Goal: Entertainment & Leisure: Consume media (video, audio)

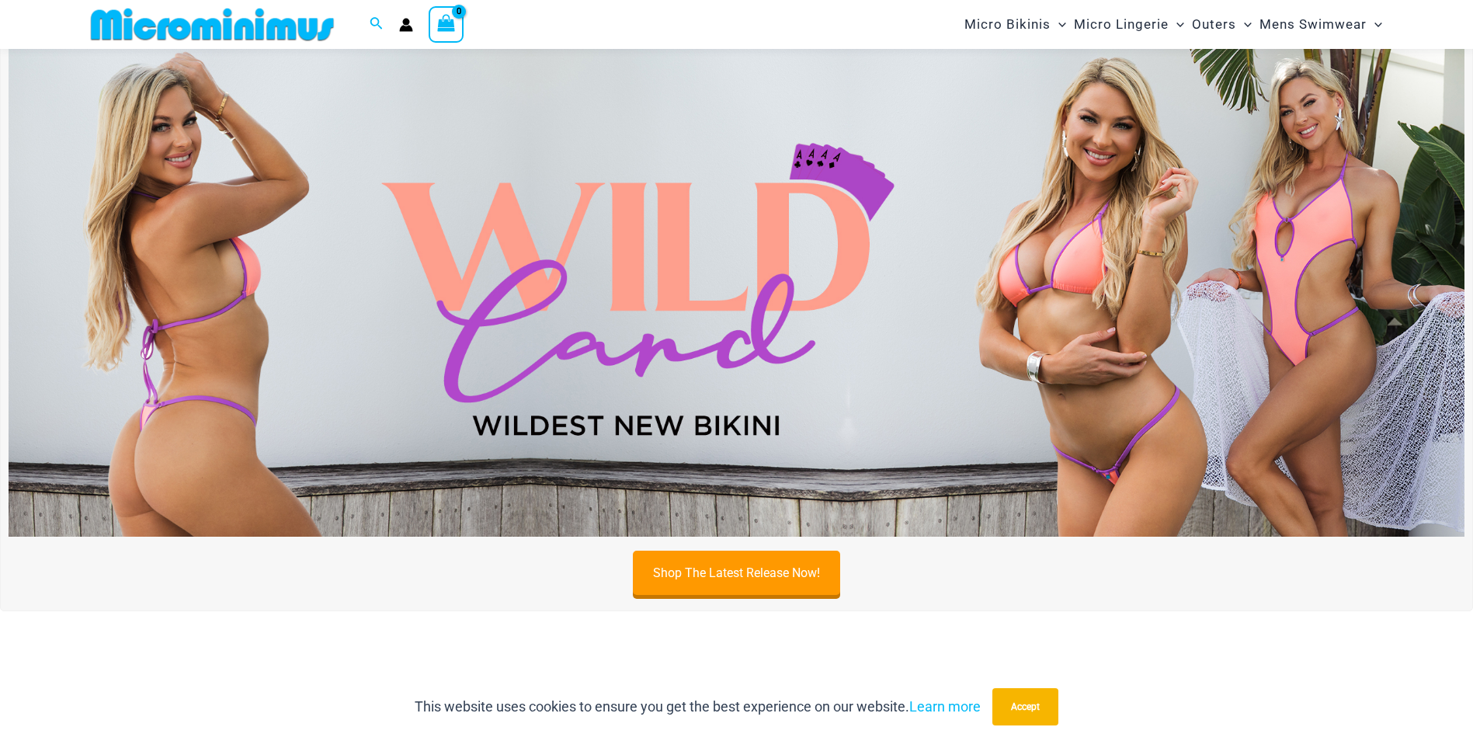
scroll to position [609, 0]
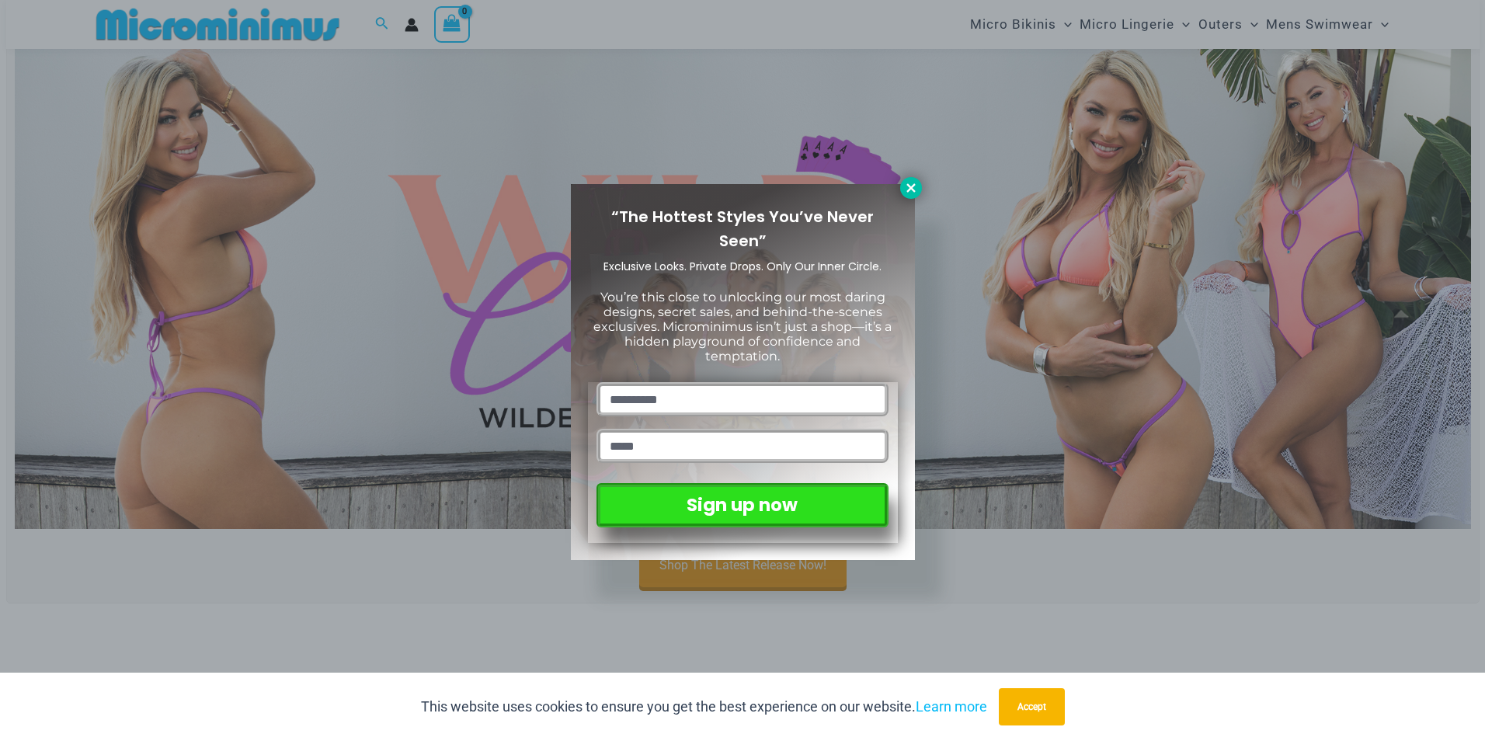
click at [916, 183] on icon at bounding box center [911, 188] width 14 height 14
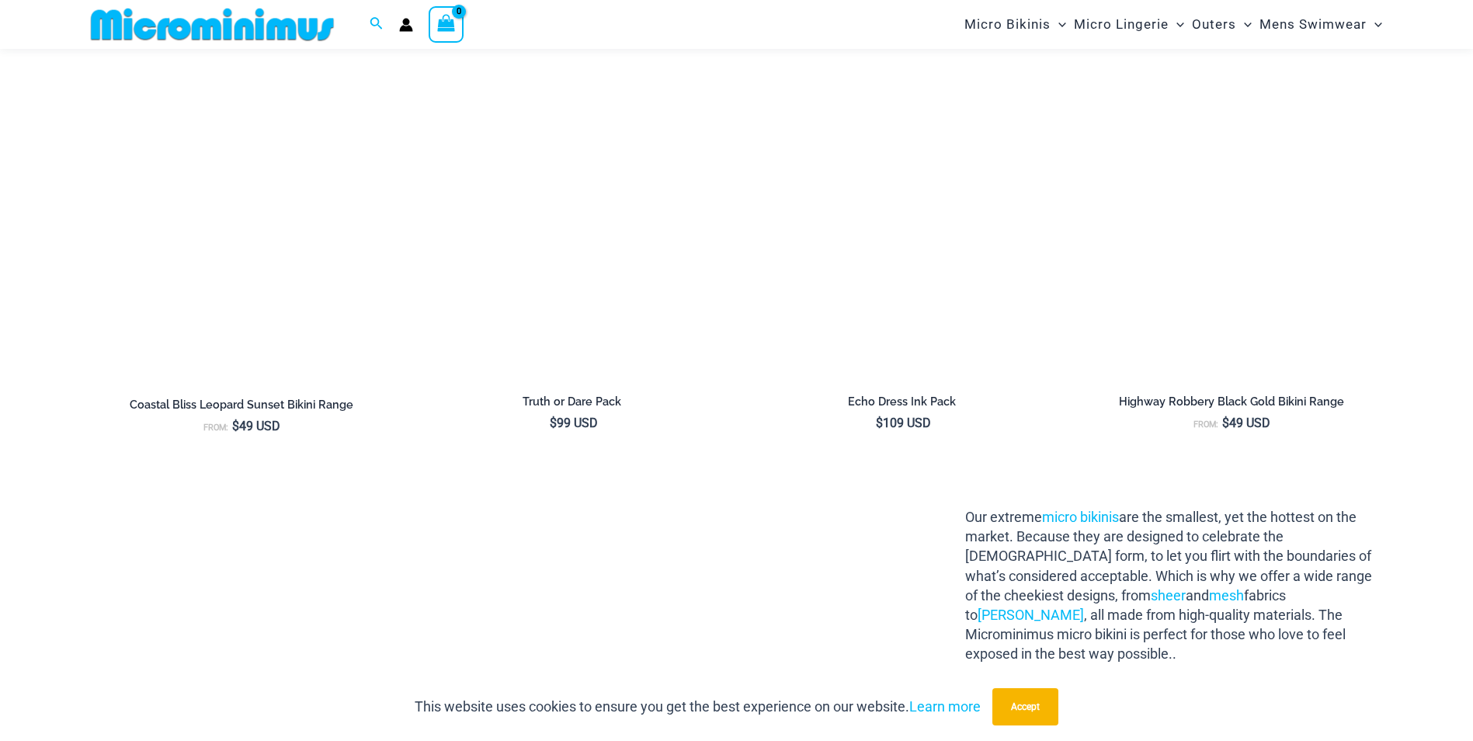
scroll to position [2084, 0]
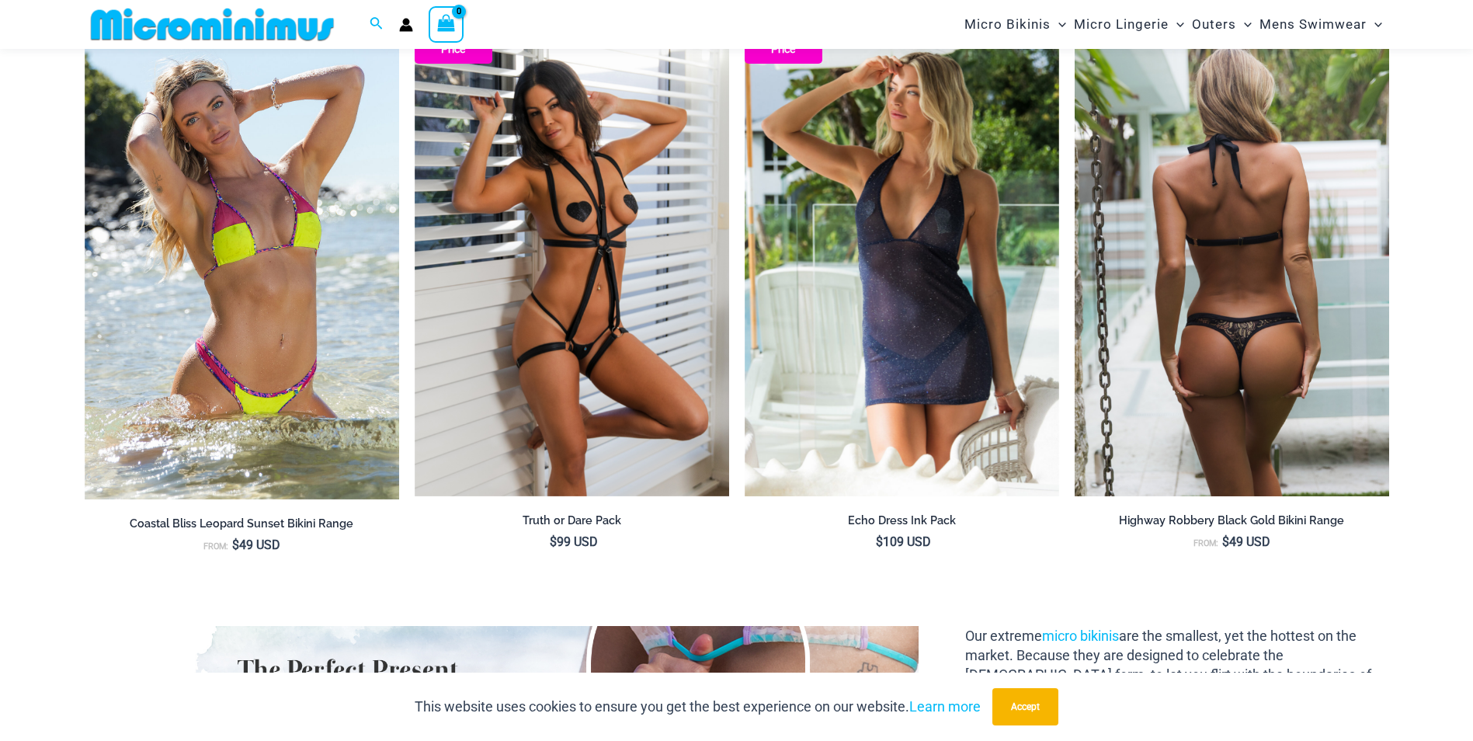
click at [1296, 332] on img at bounding box center [1232, 261] width 314 height 472
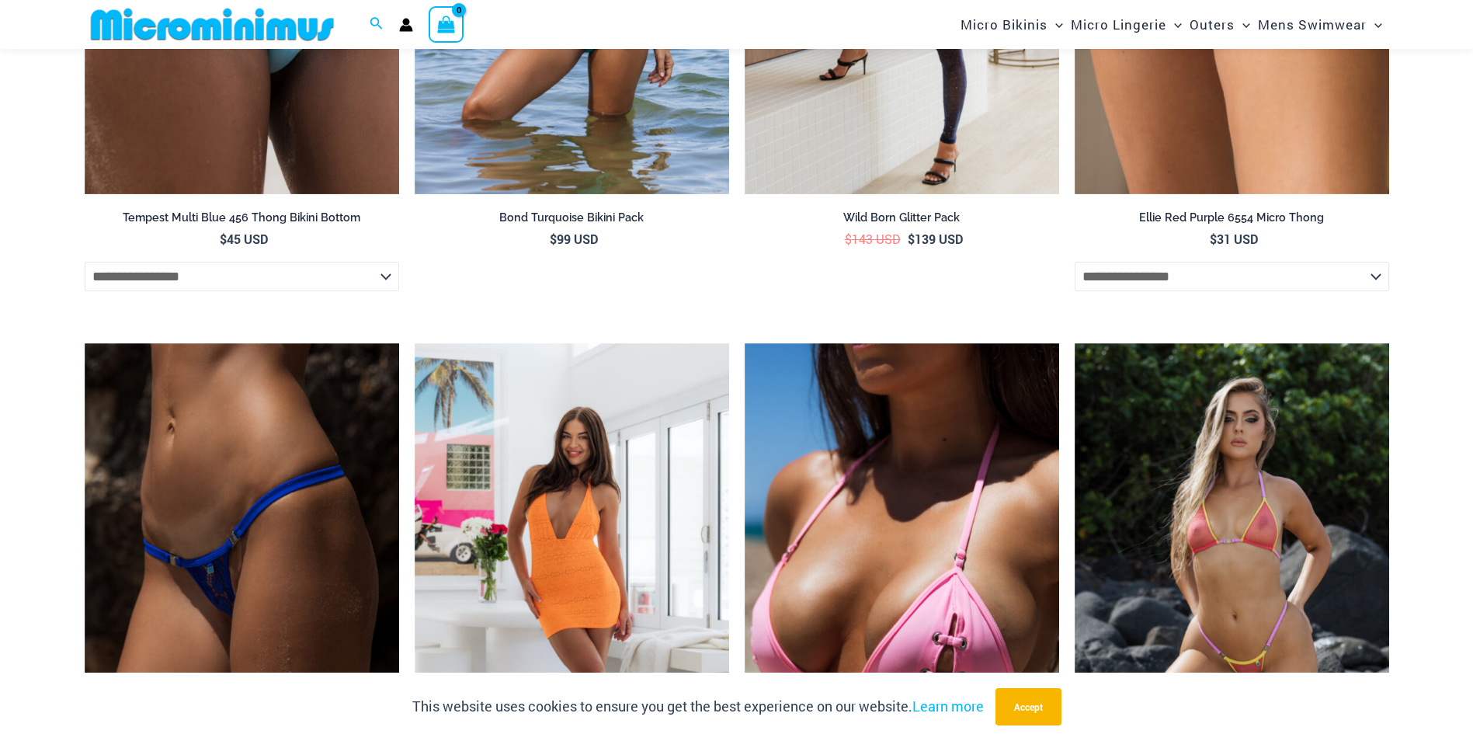
scroll to position [3094, 0]
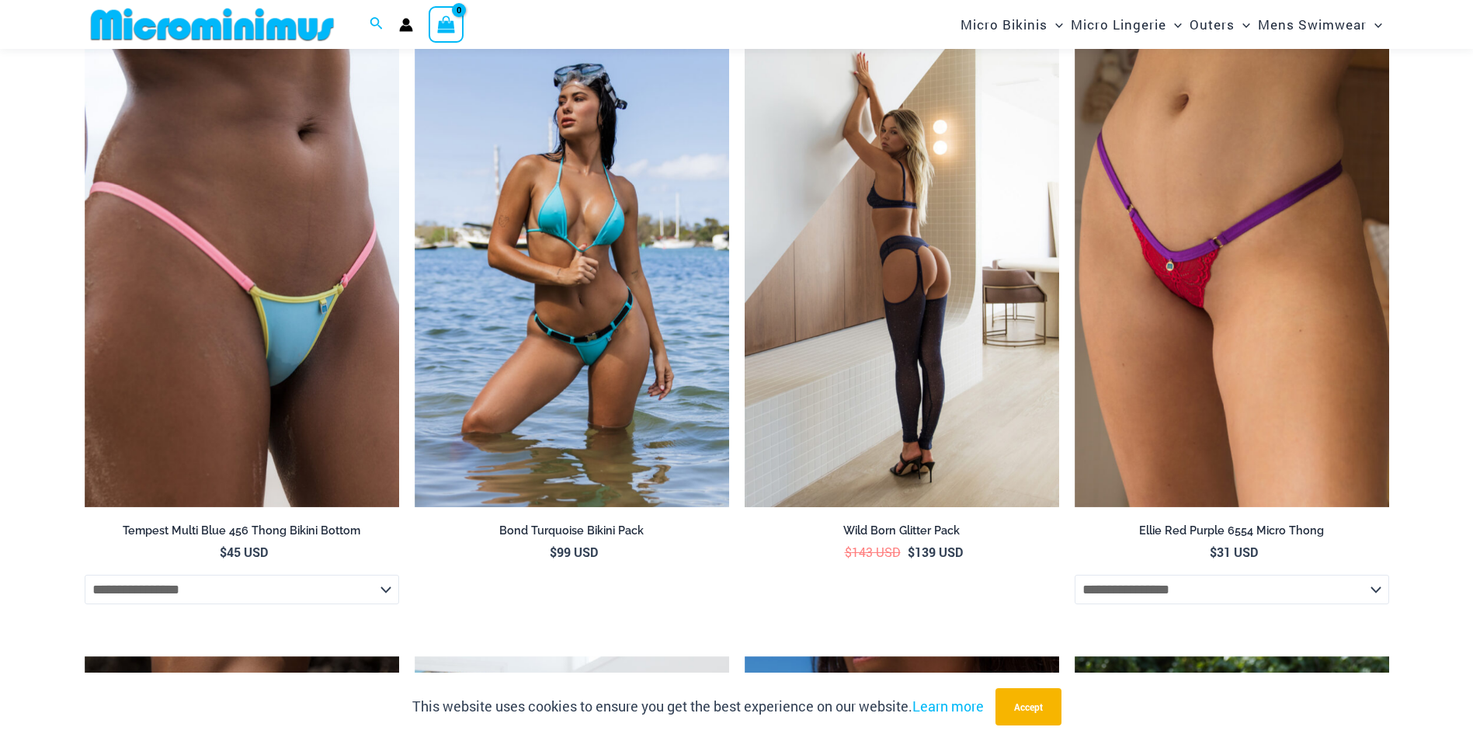
click at [878, 225] on img at bounding box center [902, 272] width 314 height 472
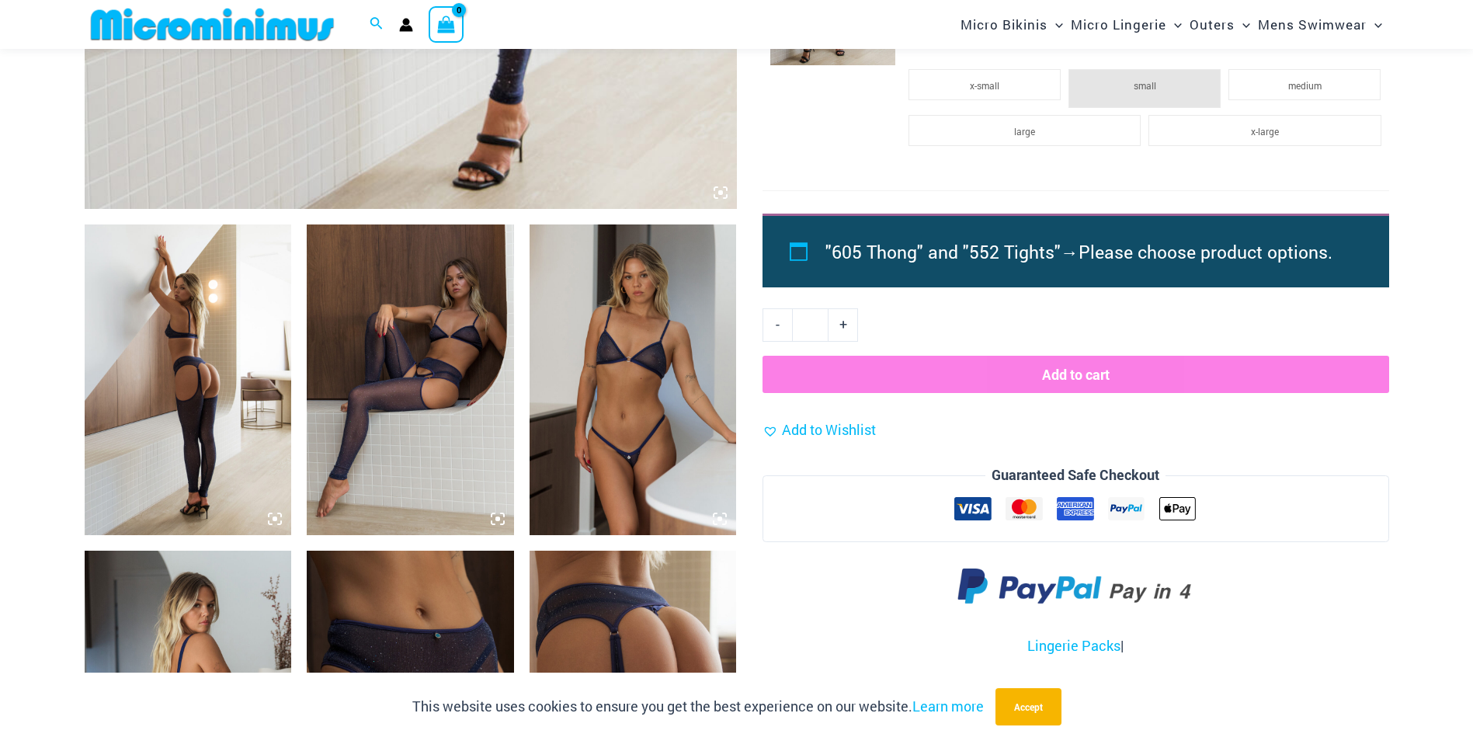
scroll to position [841, 0]
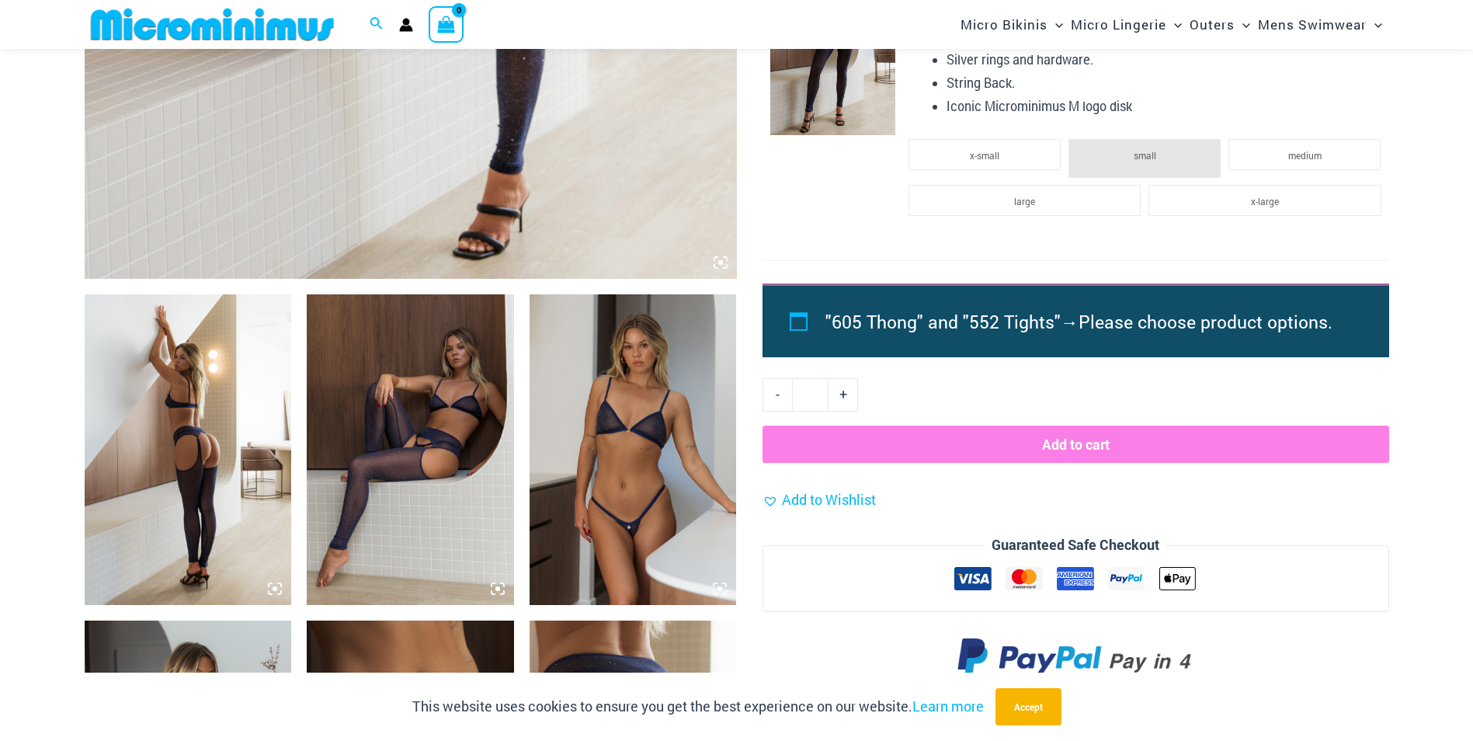
click at [592, 419] on img at bounding box center [633, 449] width 207 height 311
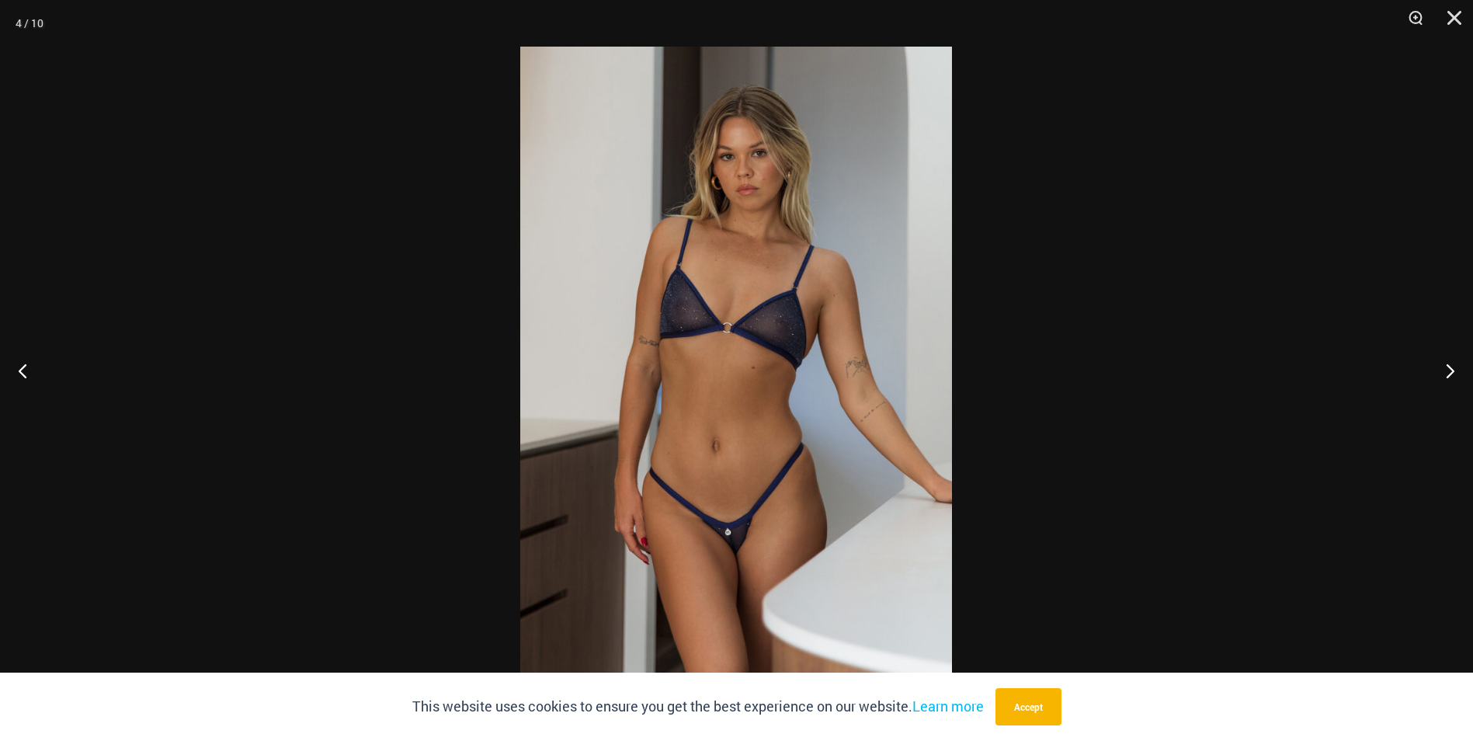
click at [679, 370] on img at bounding box center [736, 371] width 432 height 648
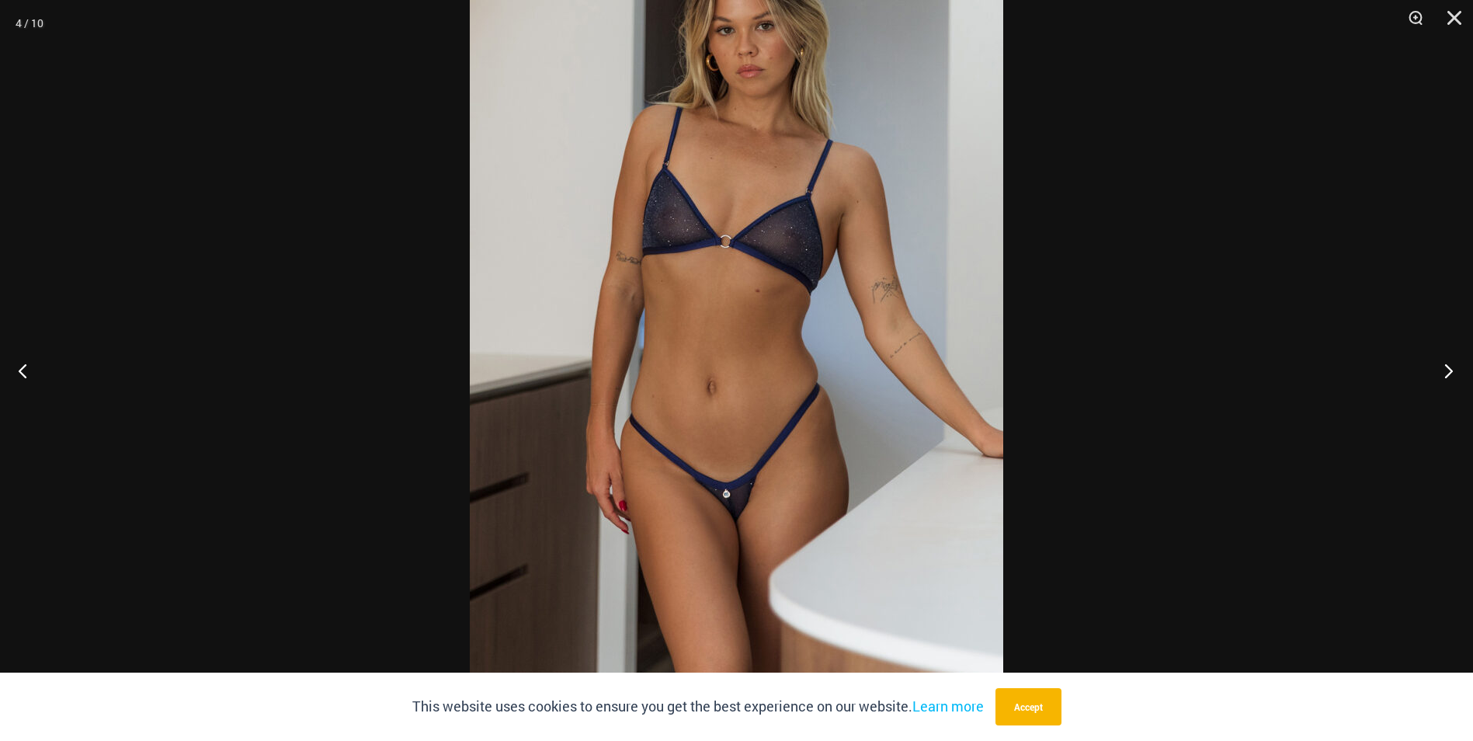
click at [1440, 372] on button "Next" at bounding box center [1444, 371] width 58 height 78
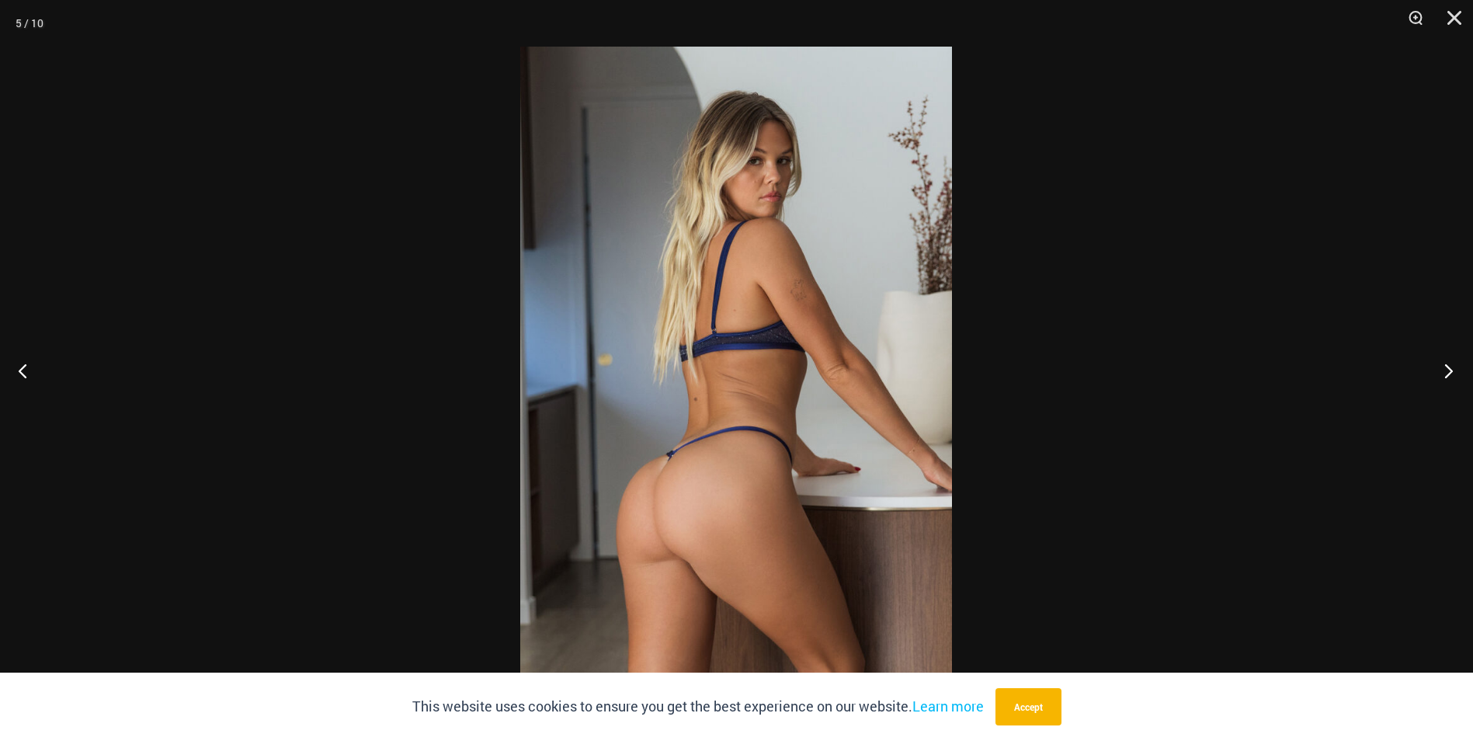
click at [1441, 369] on button "Next" at bounding box center [1444, 371] width 58 height 78
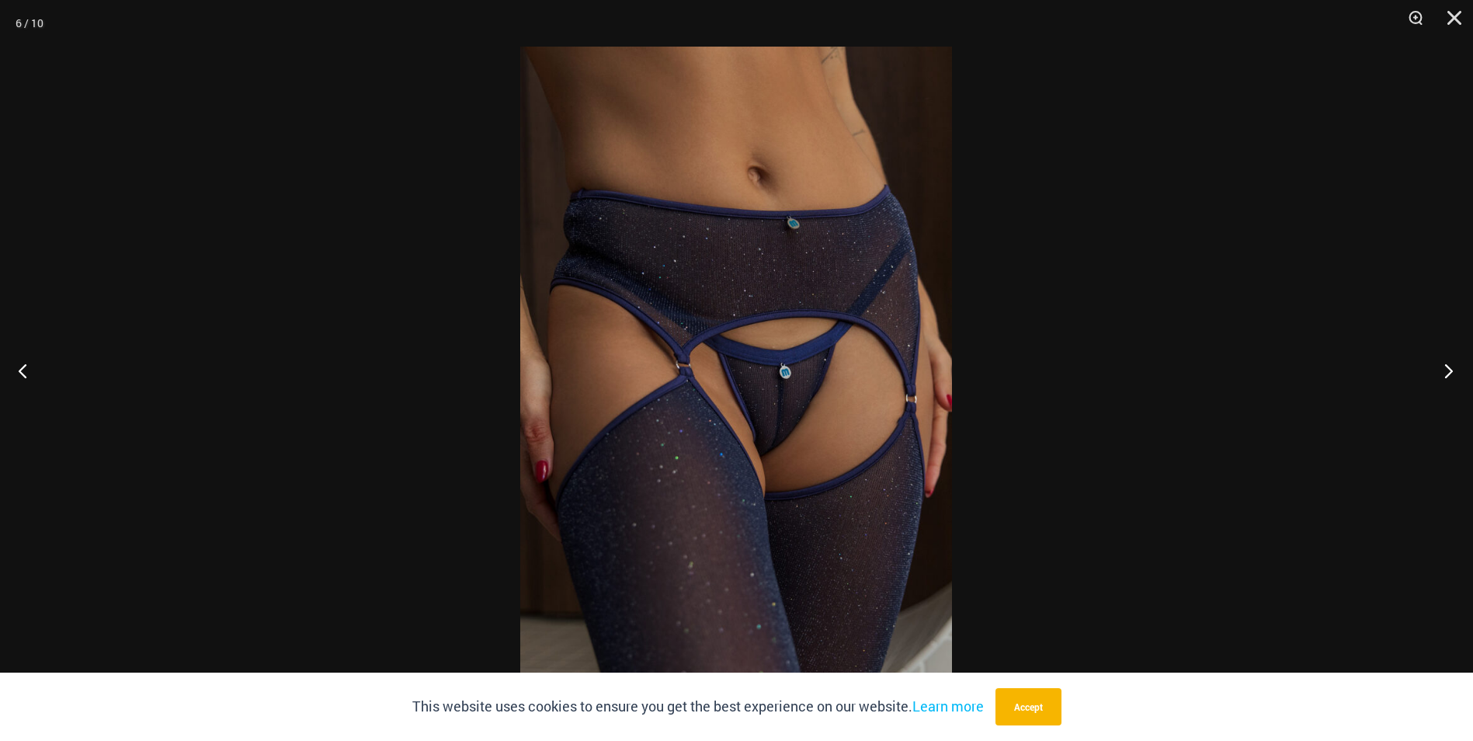
click at [1444, 367] on button "Next" at bounding box center [1444, 371] width 58 height 78
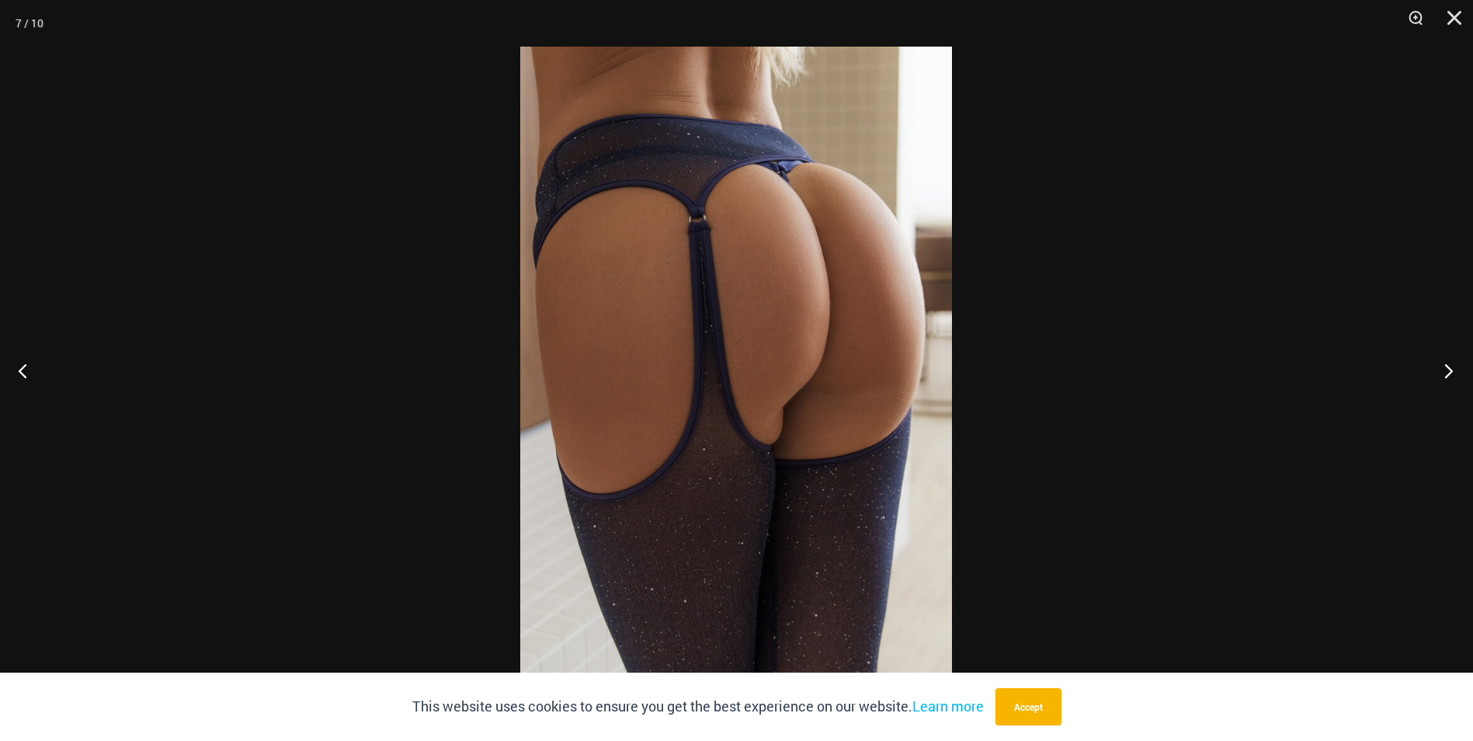
click at [1444, 367] on button "Next" at bounding box center [1444, 371] width 58 height 78
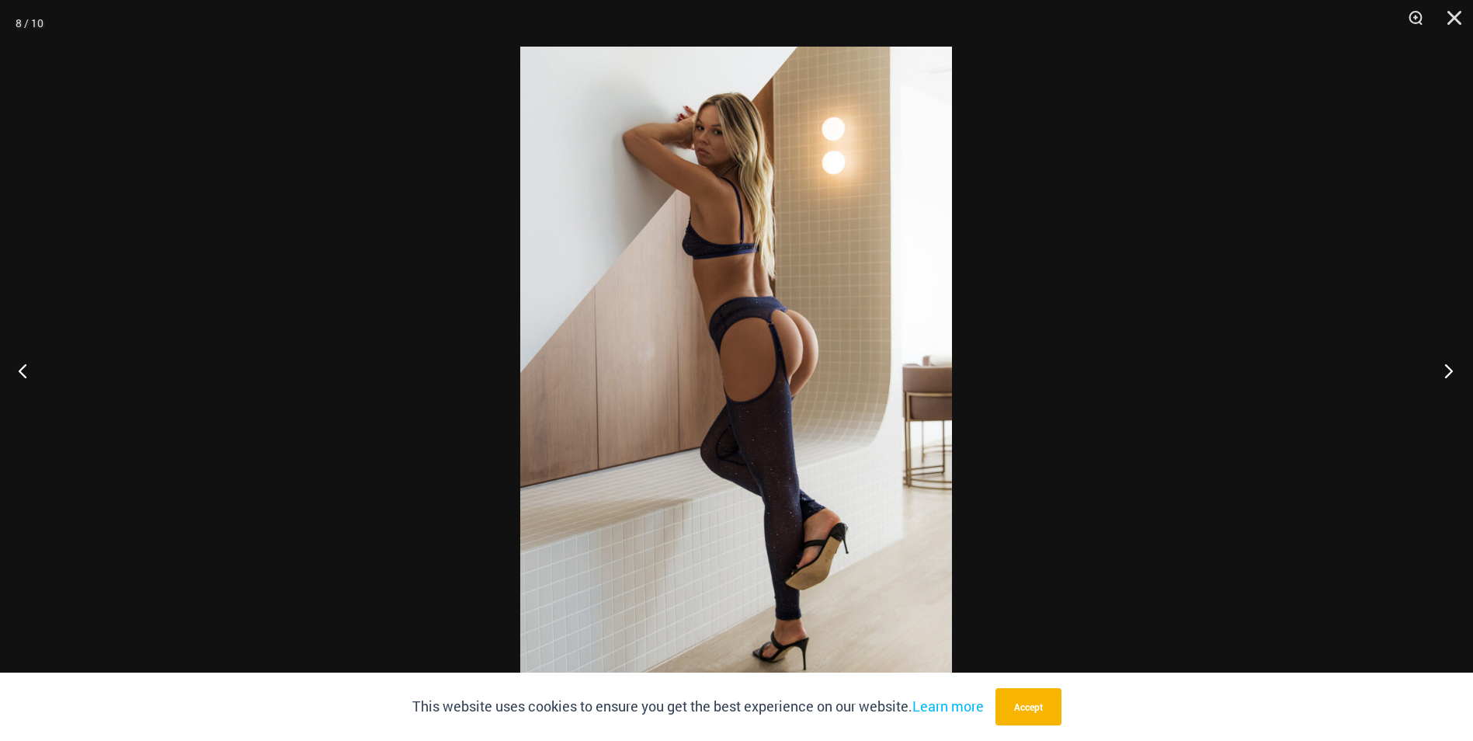
click at [1444, 367] on button "Next" at bounding box center [1444, 371] width 58 height 78
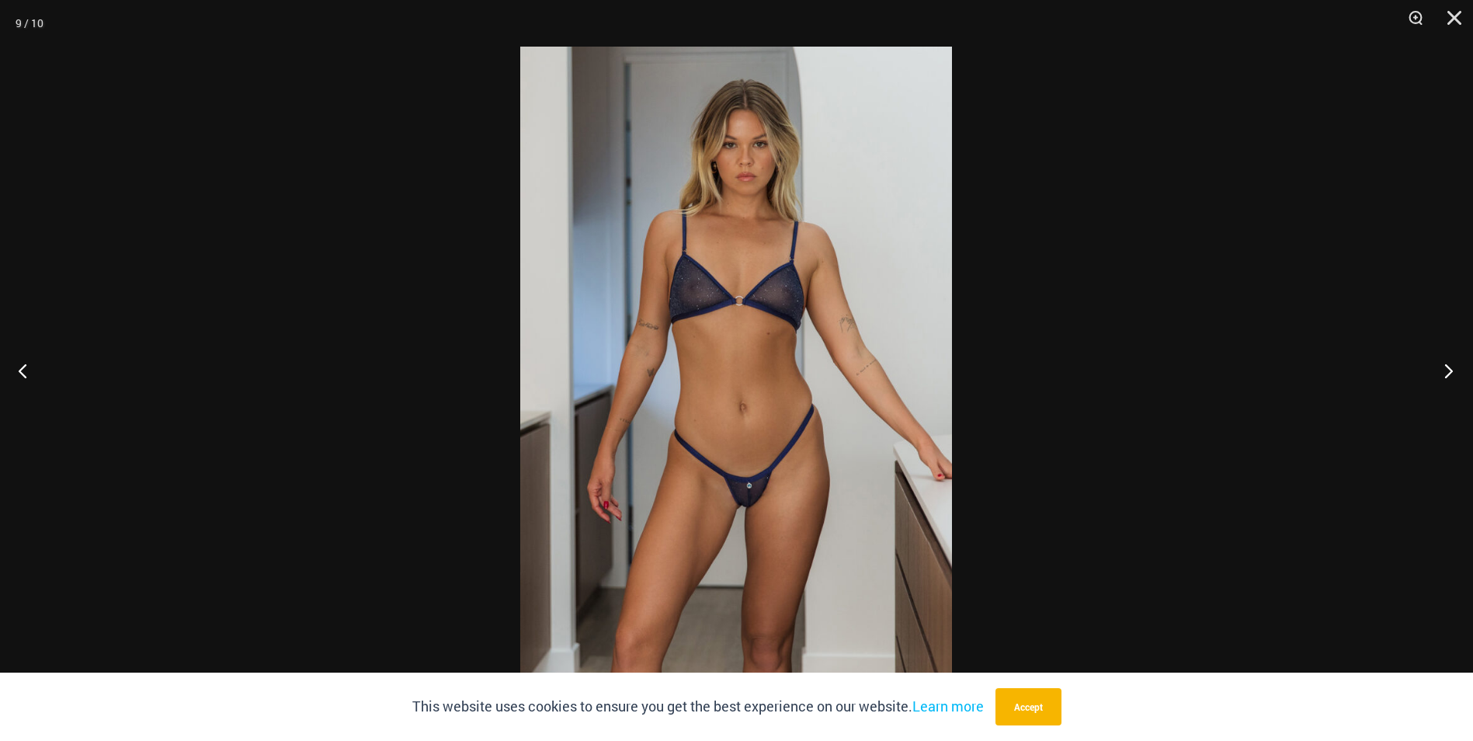
click at [1444, 367] on button "Next" at bounding box center [1444, 371] width 58 height 78
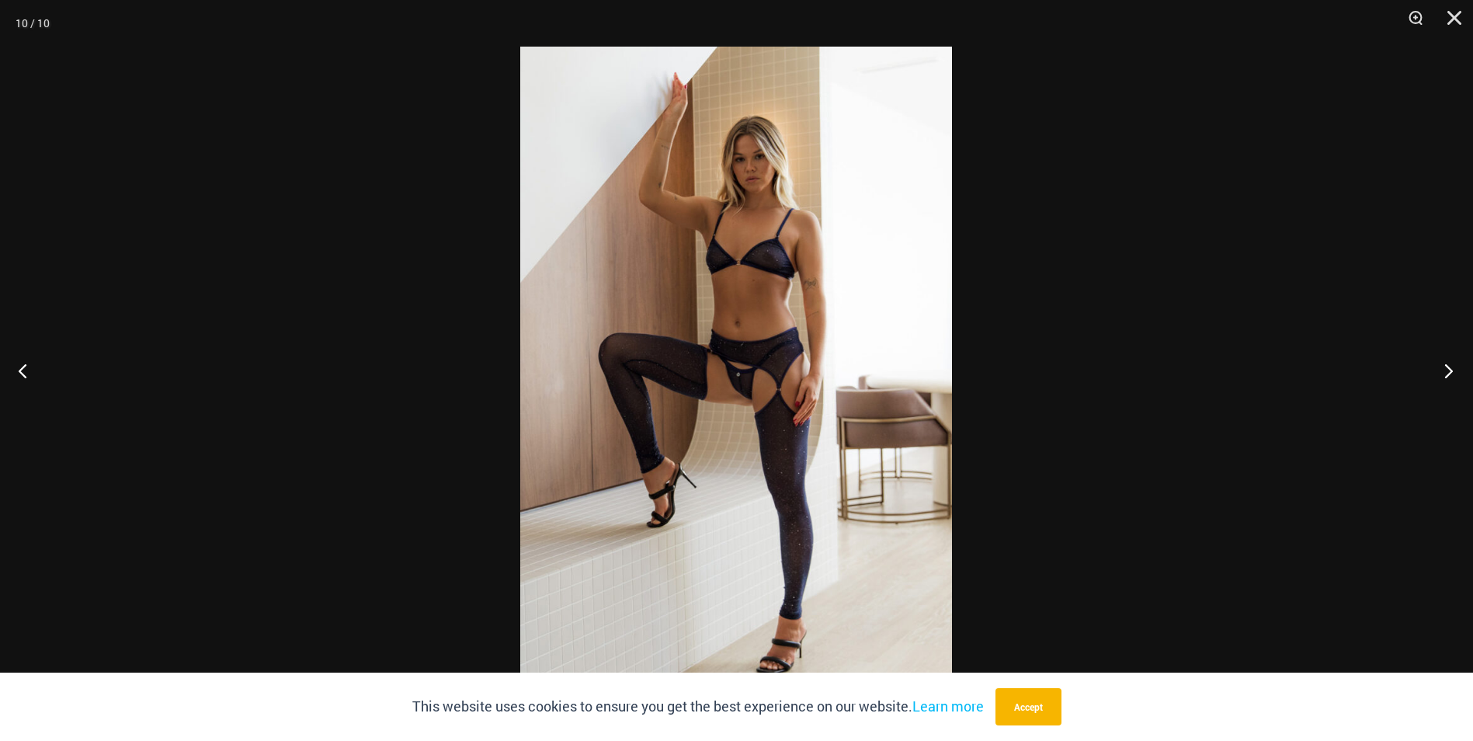
click at [1444, 367] on button "Next" at bounding box center [1444, 371] width 58 height 78
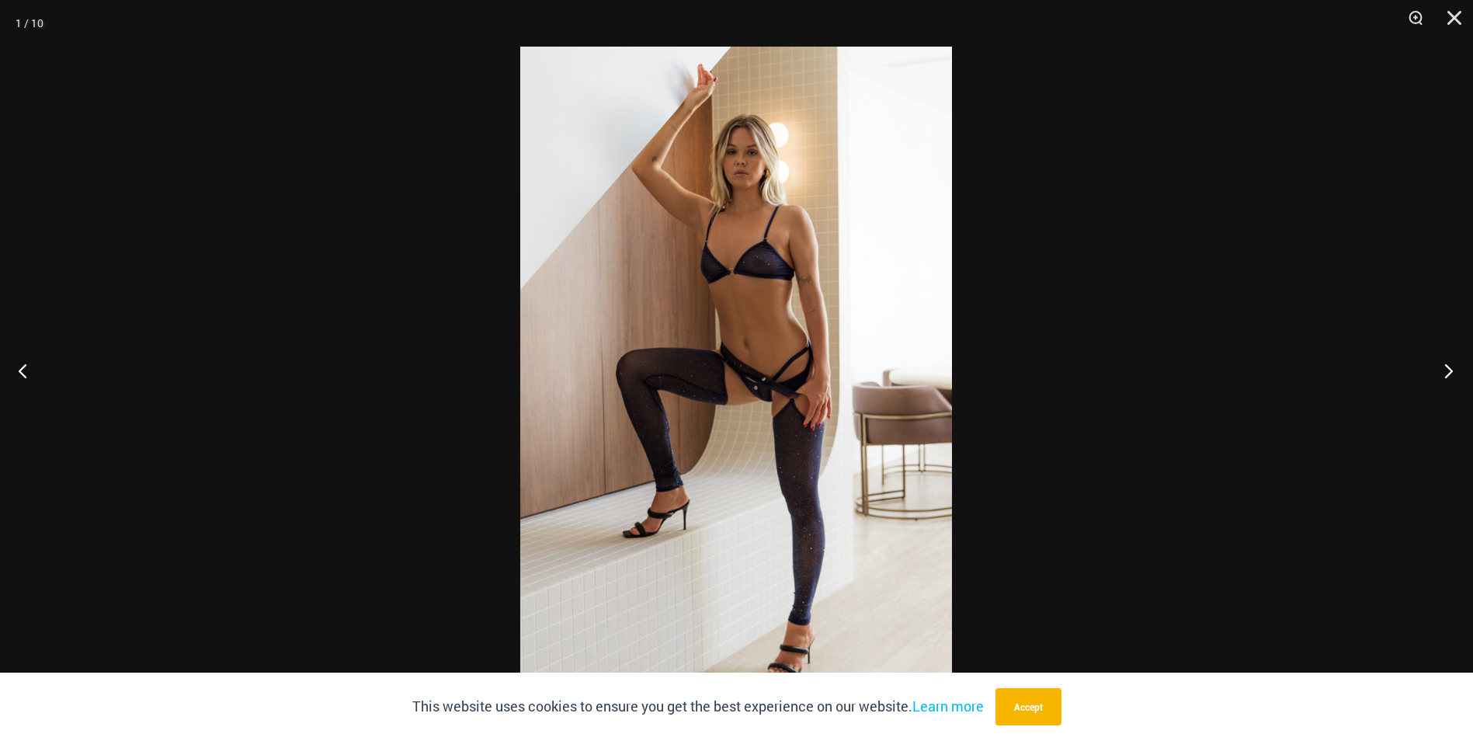
click at [1444, 367] on button "Next" at bounding box center [1444, 371] width 58 height 78
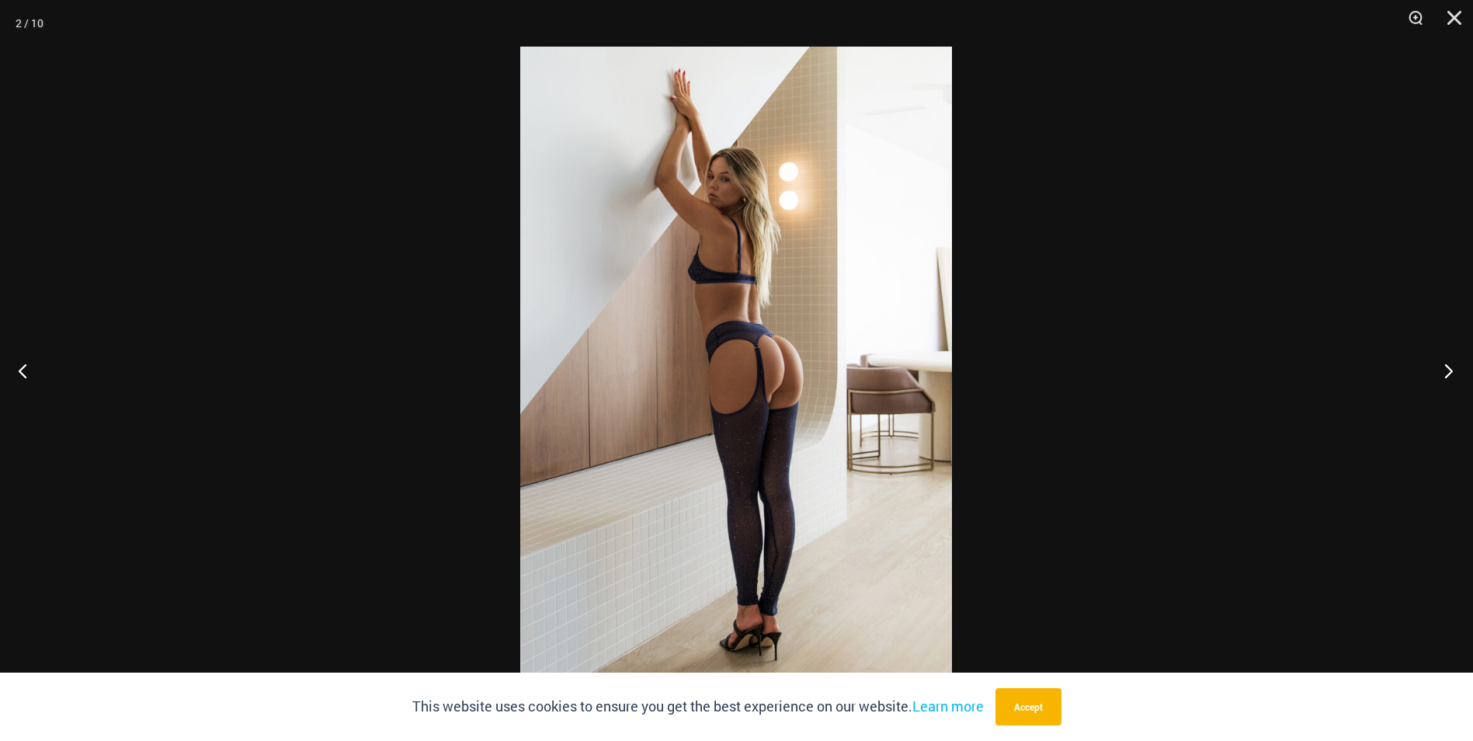
click at [1444, 367] on button "Next" at bounding box center [1444, 371] width 58 height 78
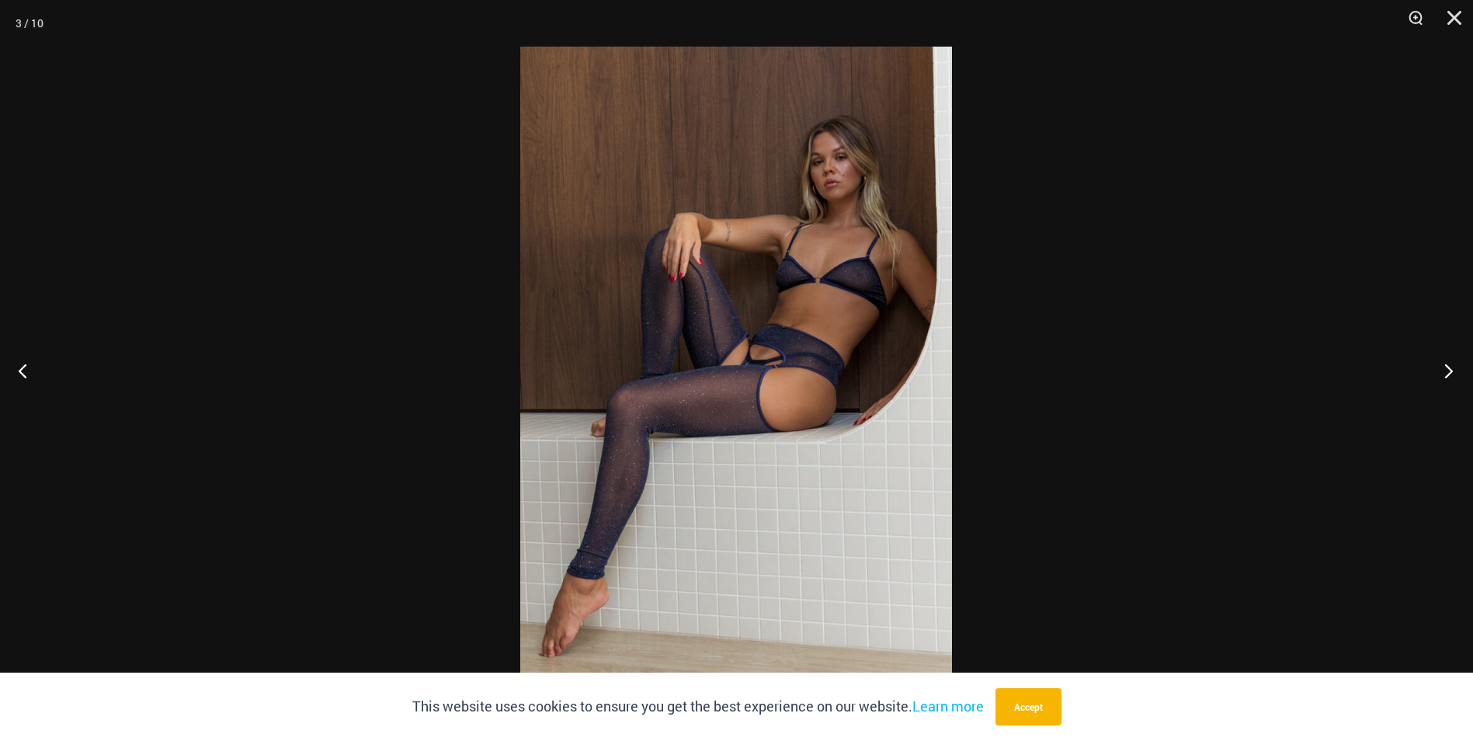
click at [1444, 367] on button "Next" at bounding box center [1444, 371] width 58 height 78
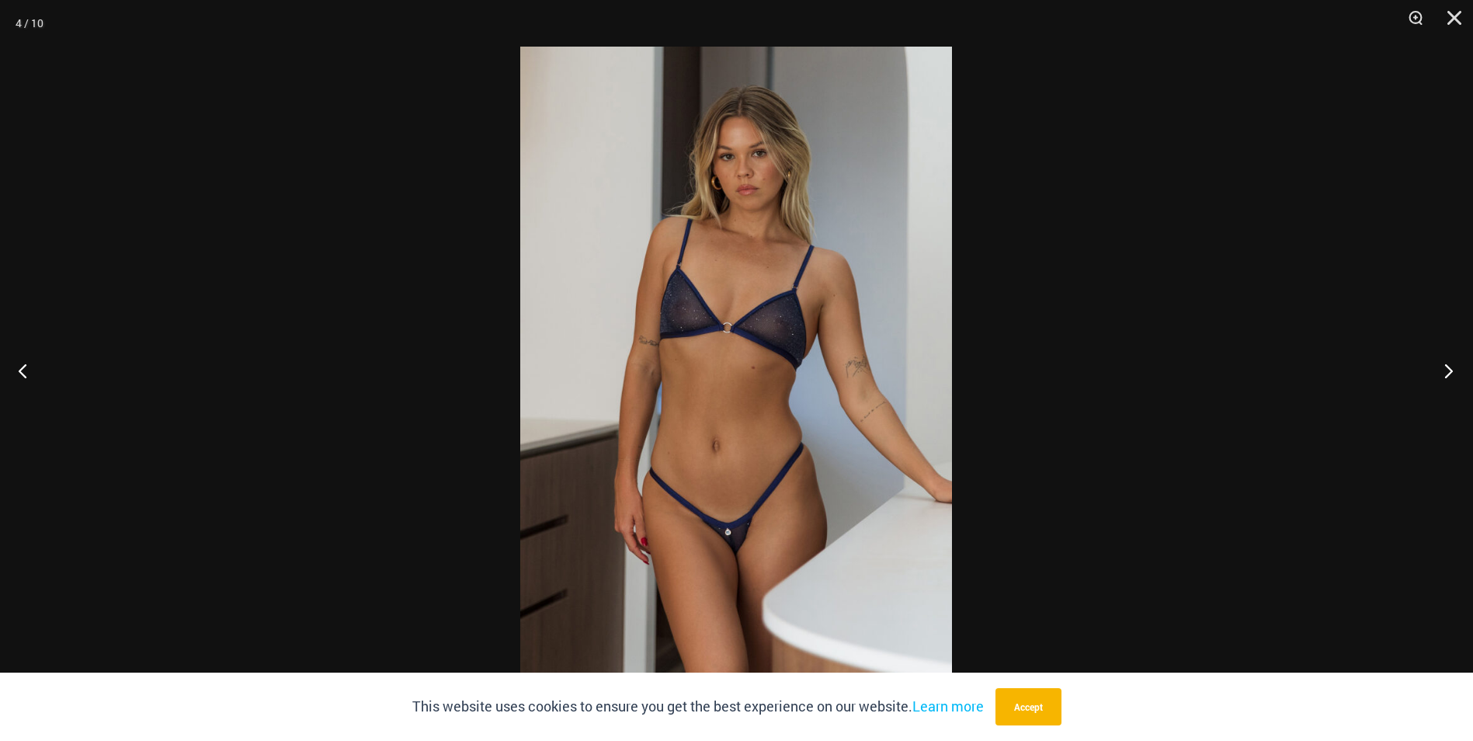
click at [1444, 367] on button "Next" at bounding box center [1444, 371] width 58 height 78
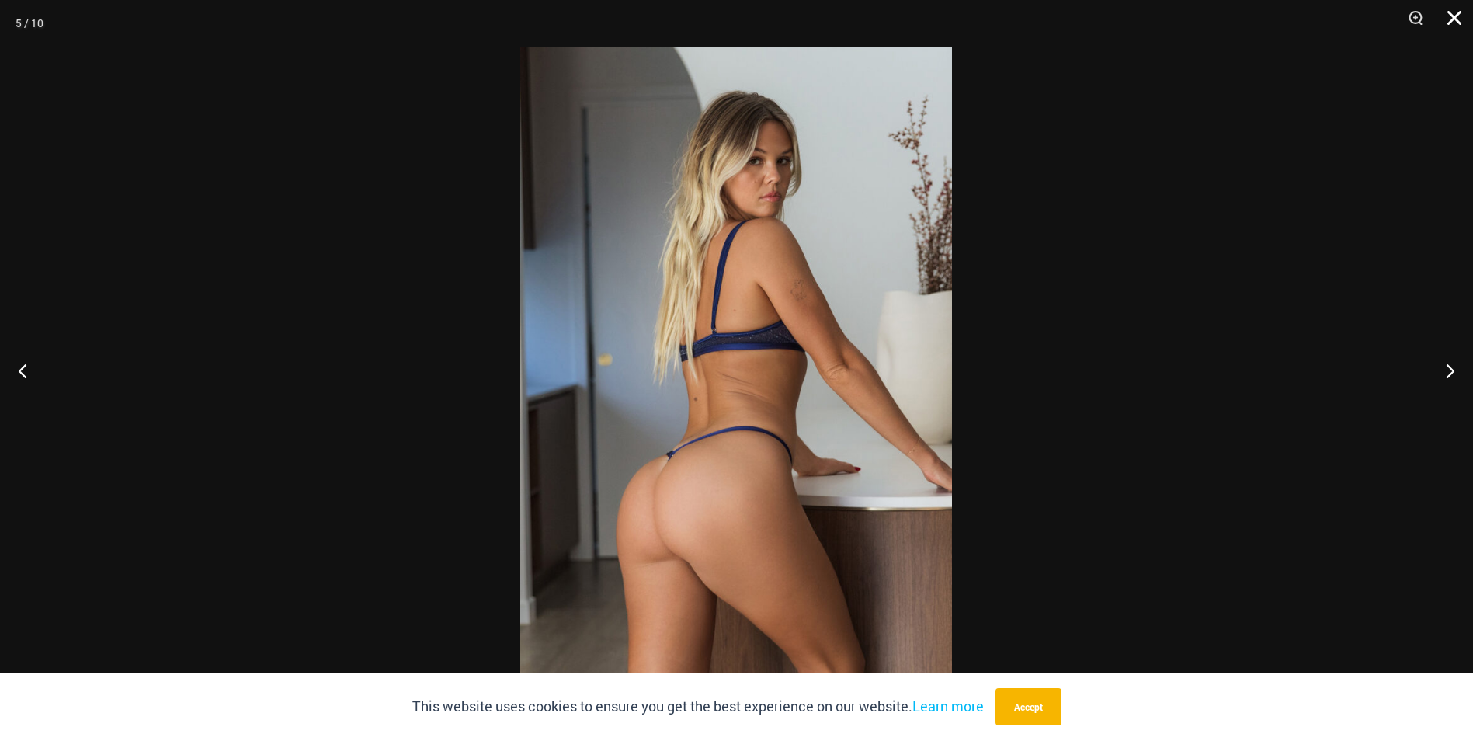
click at [1461, 16] on button "Close" at bounding box center [1449, 23] width 39 height 47
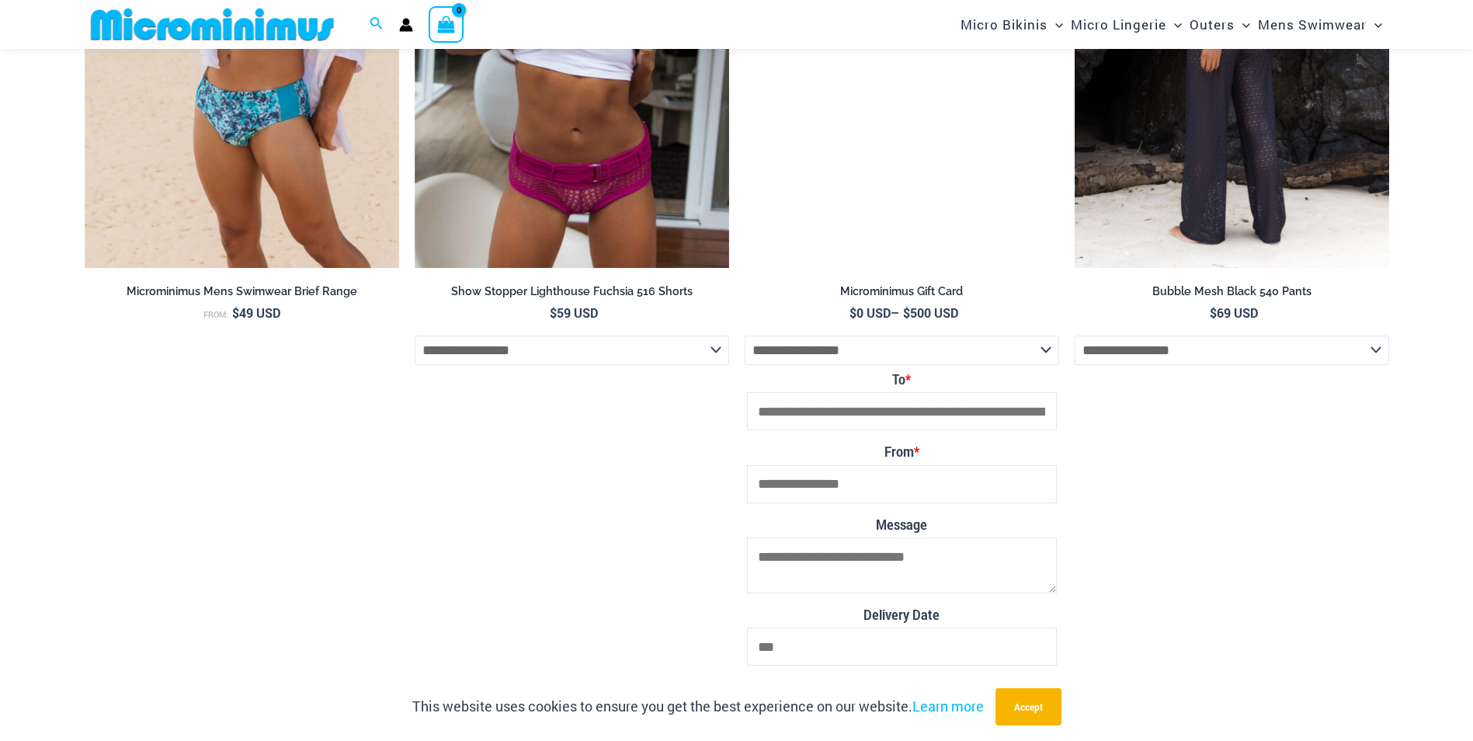
scroll to position [4025, 0]
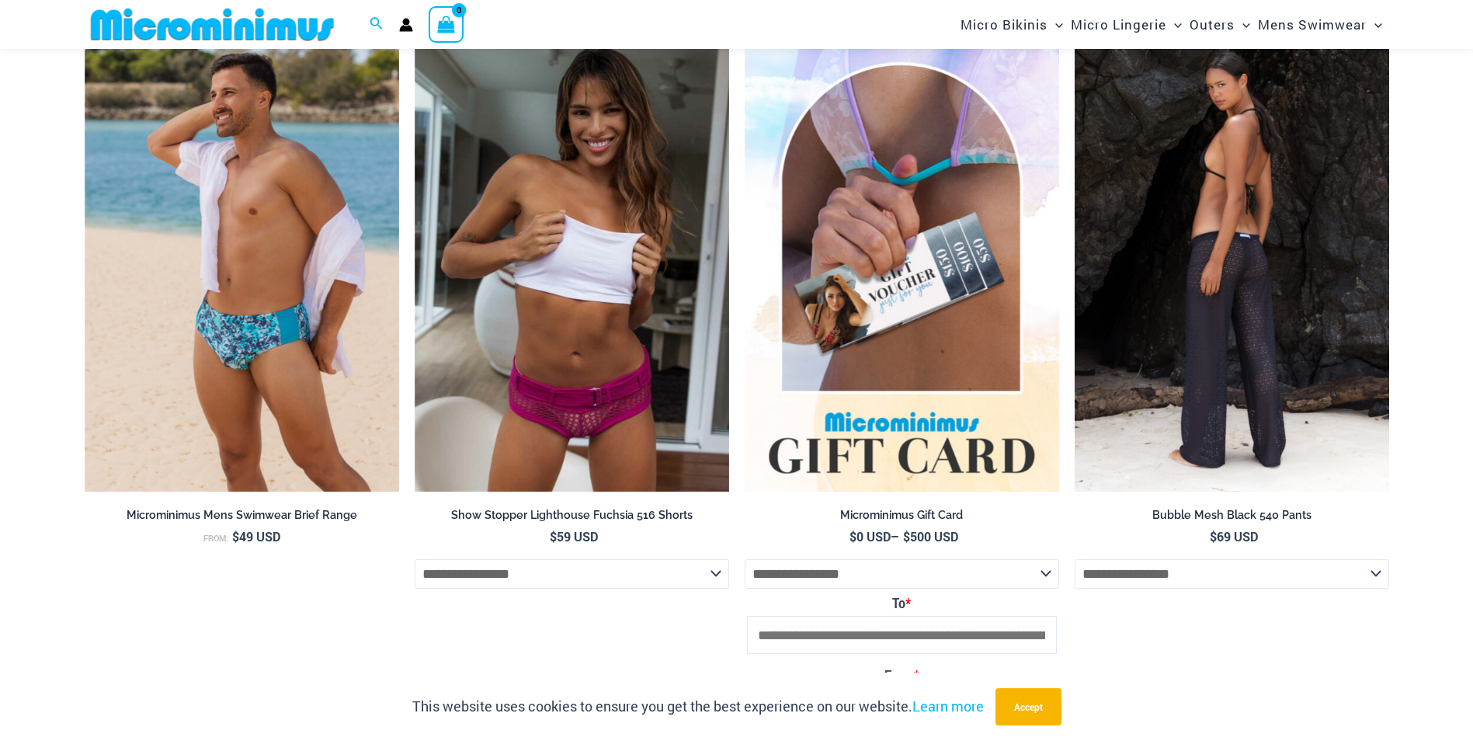
click at [1200, 277] on img at bounding box center [1232, 255] width 314 height 472
click at [1267, 280] on img at bounding box center [1232, 255] width 314 height 472
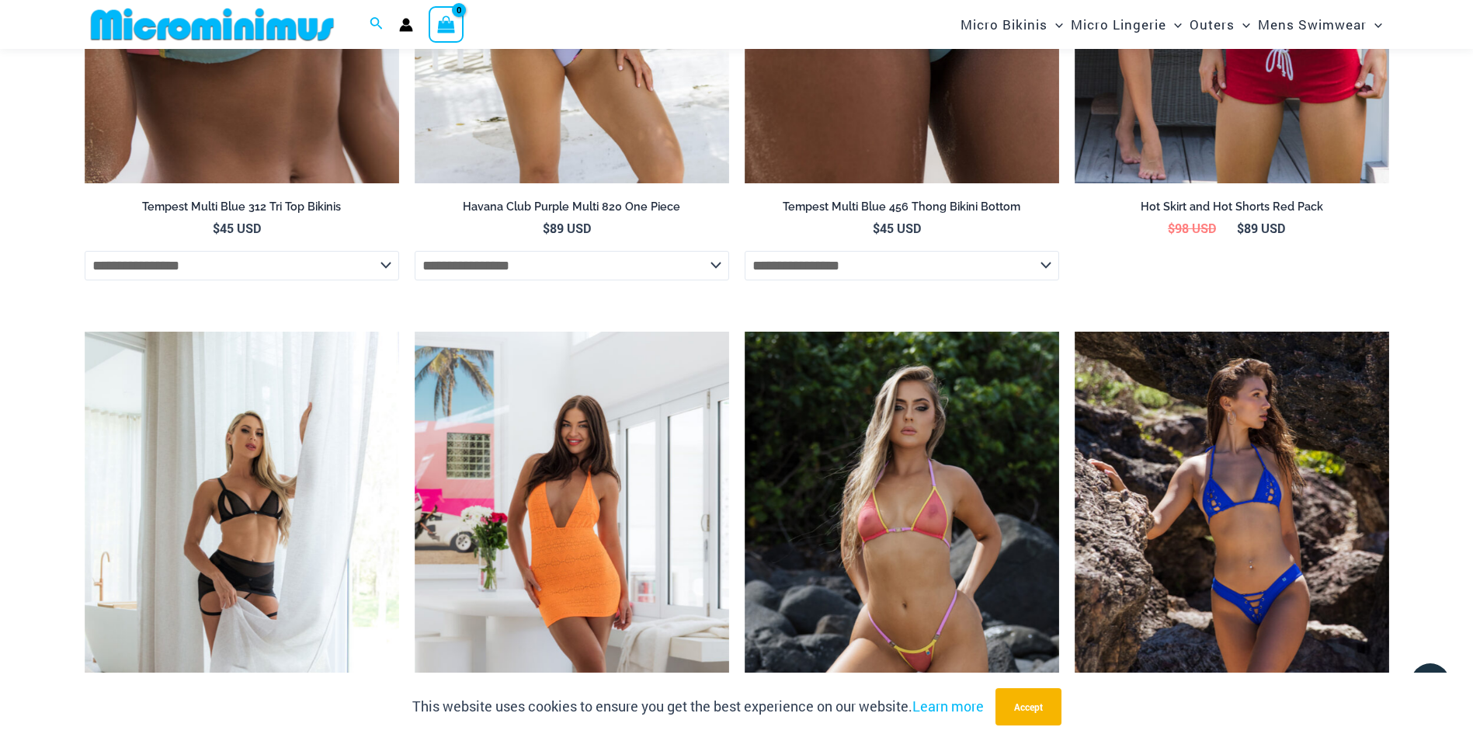
scroll to position [4178, 0]
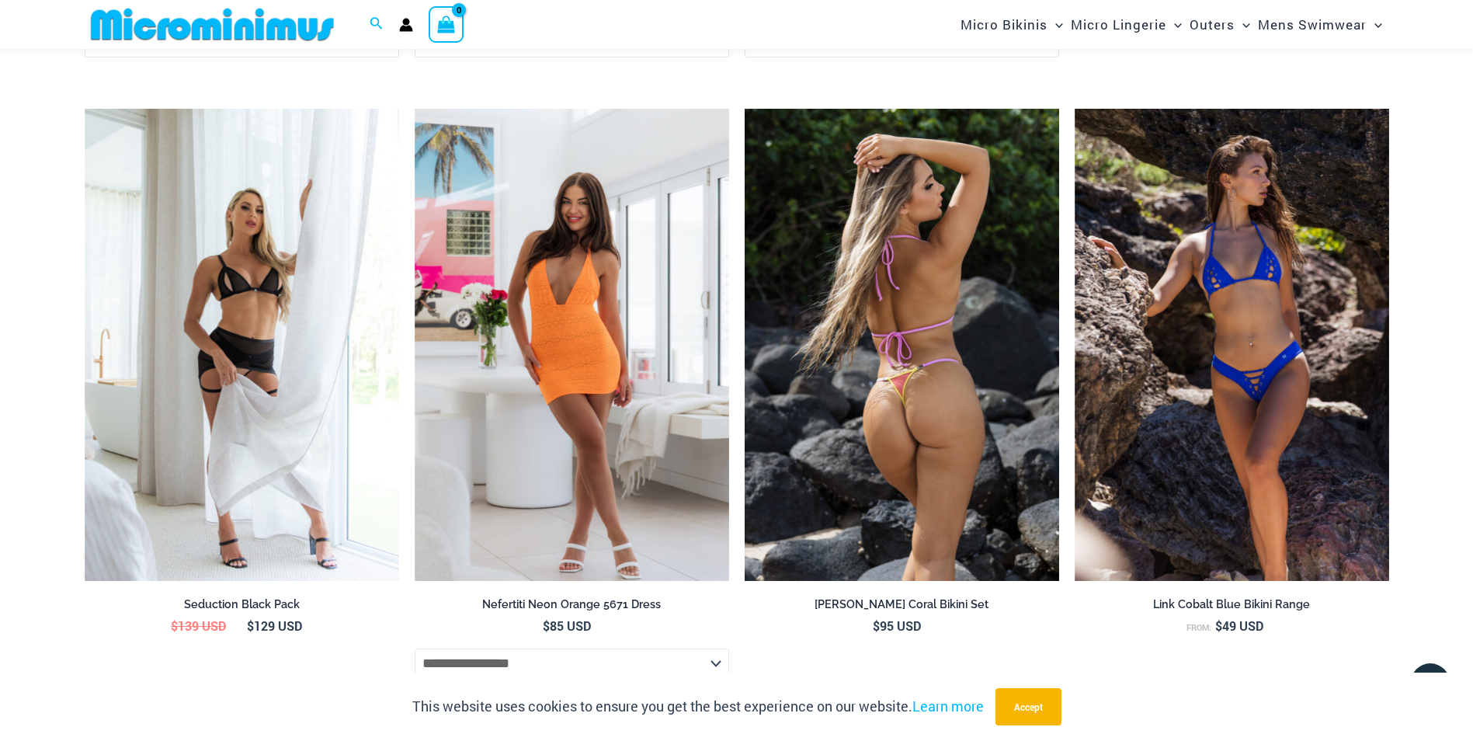
click at [857, 346] on img at bounding box center [902, 345] width 314 height 472
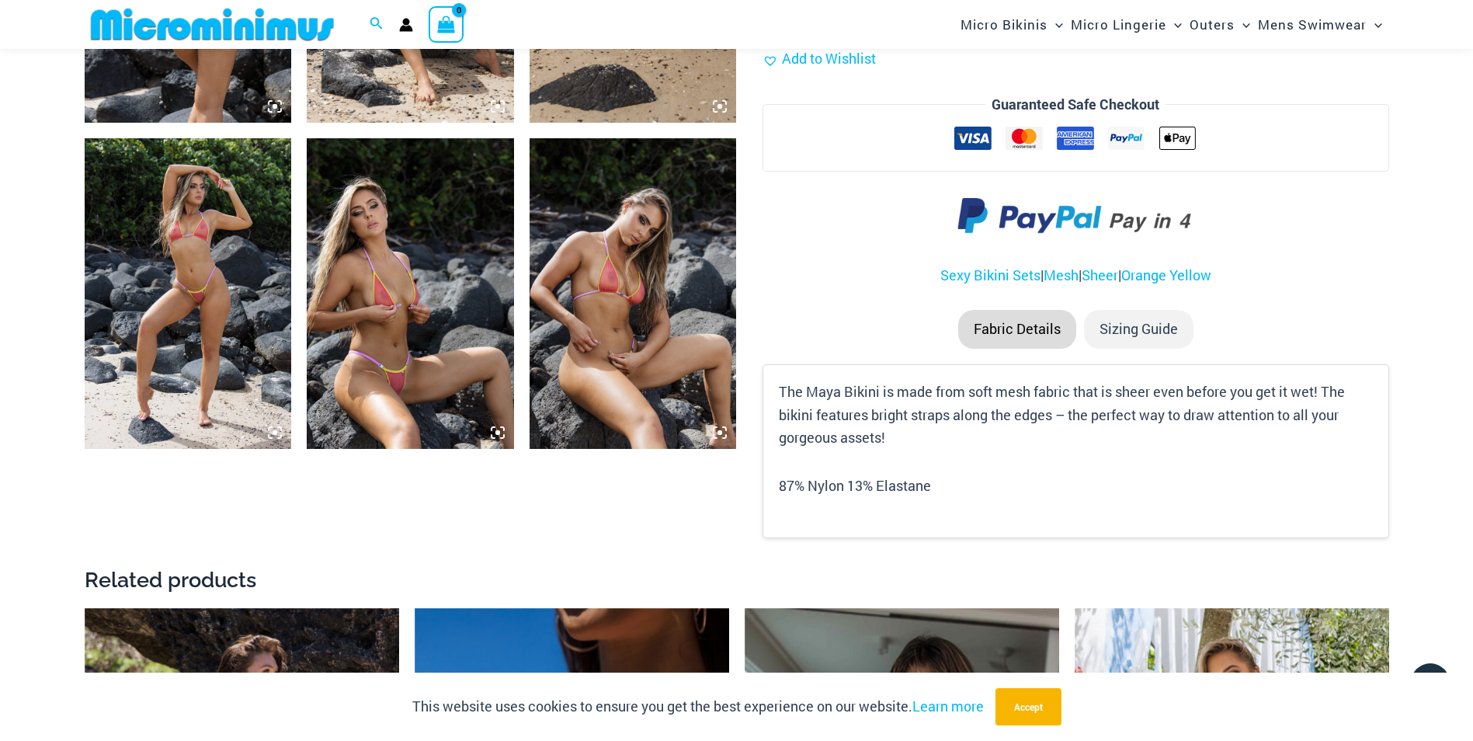
scroll to position [1306, 0]
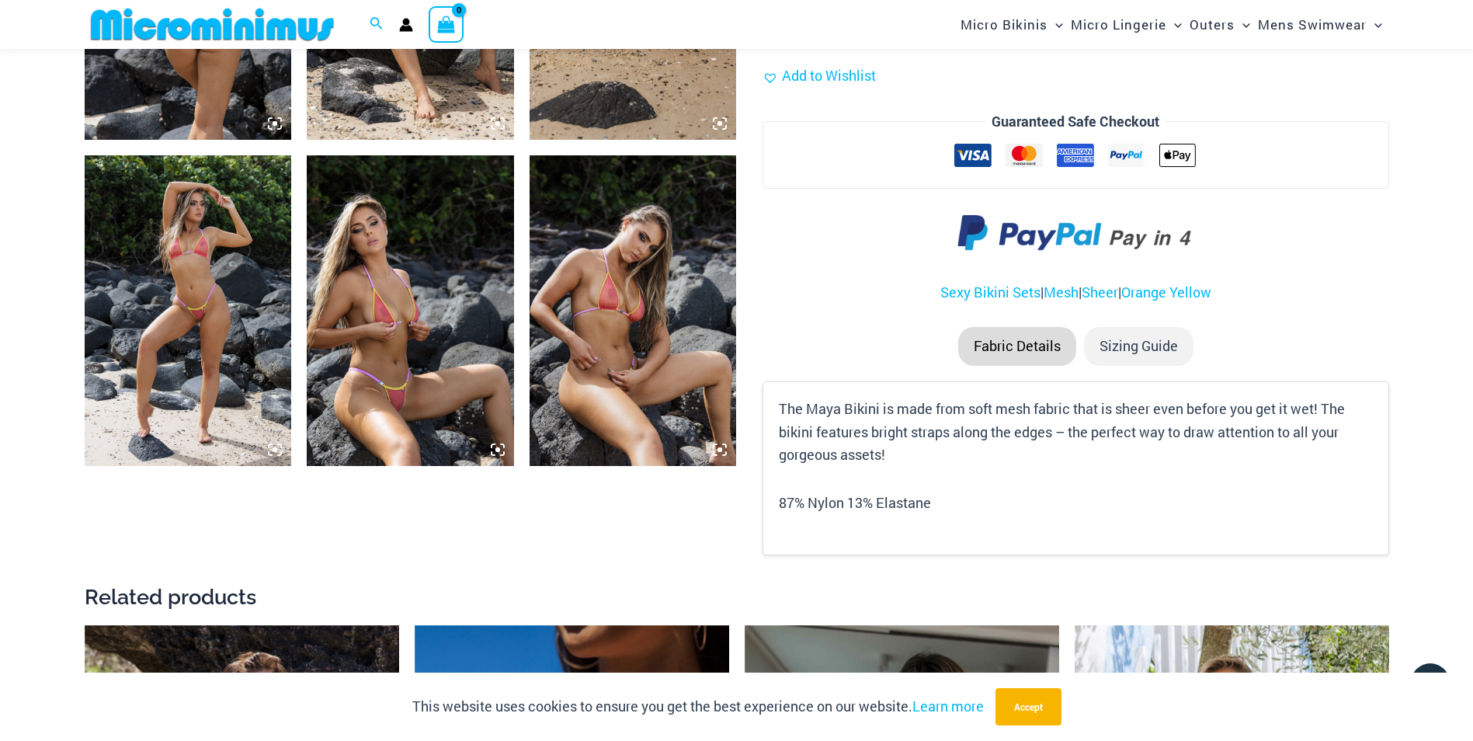
click at [339, 323] on img at bounding box center [410, 310] width 207 height 311
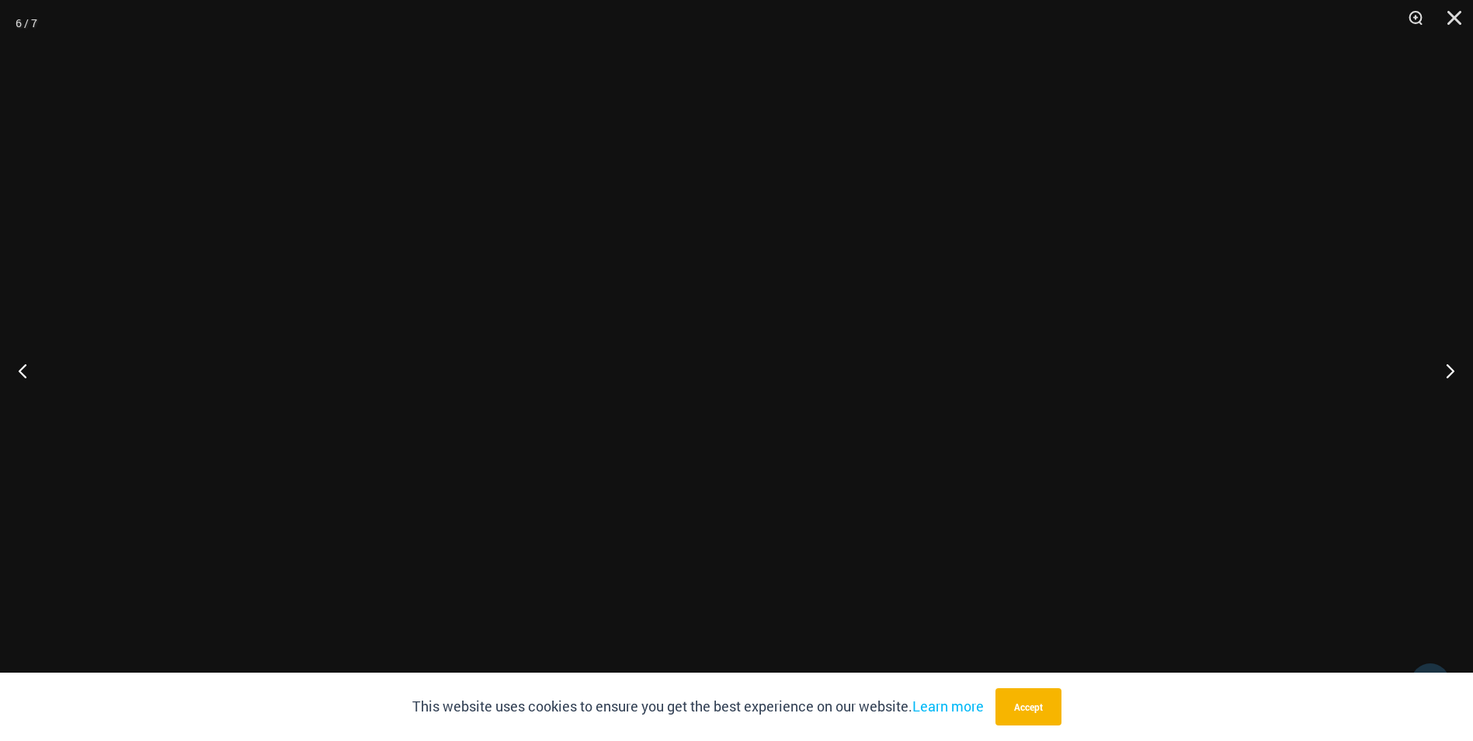
click at [757, 391] on img at bounding box center [736, 371] width 432 height 648
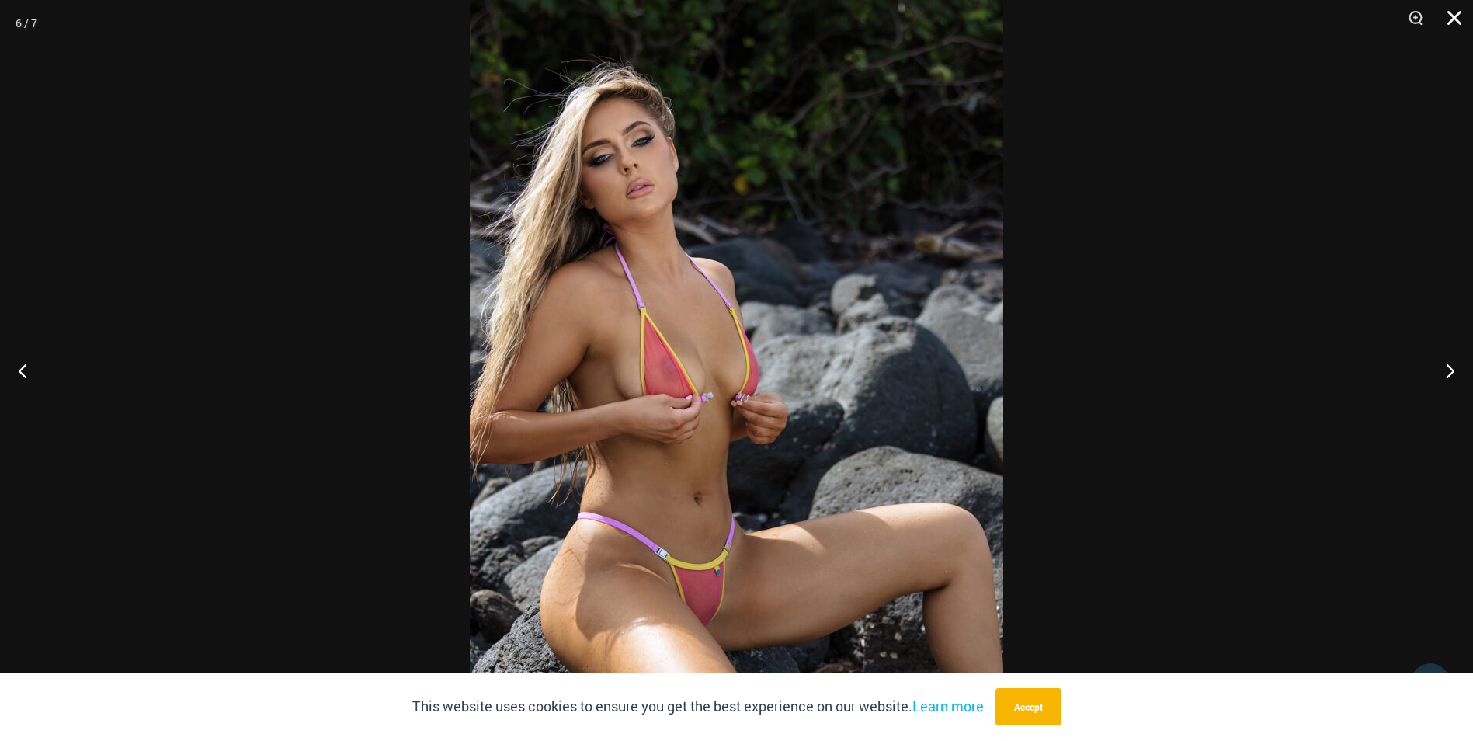
click at [1454, 15] on button "Close" at bounding box center [1449, 23] width 39 height 47
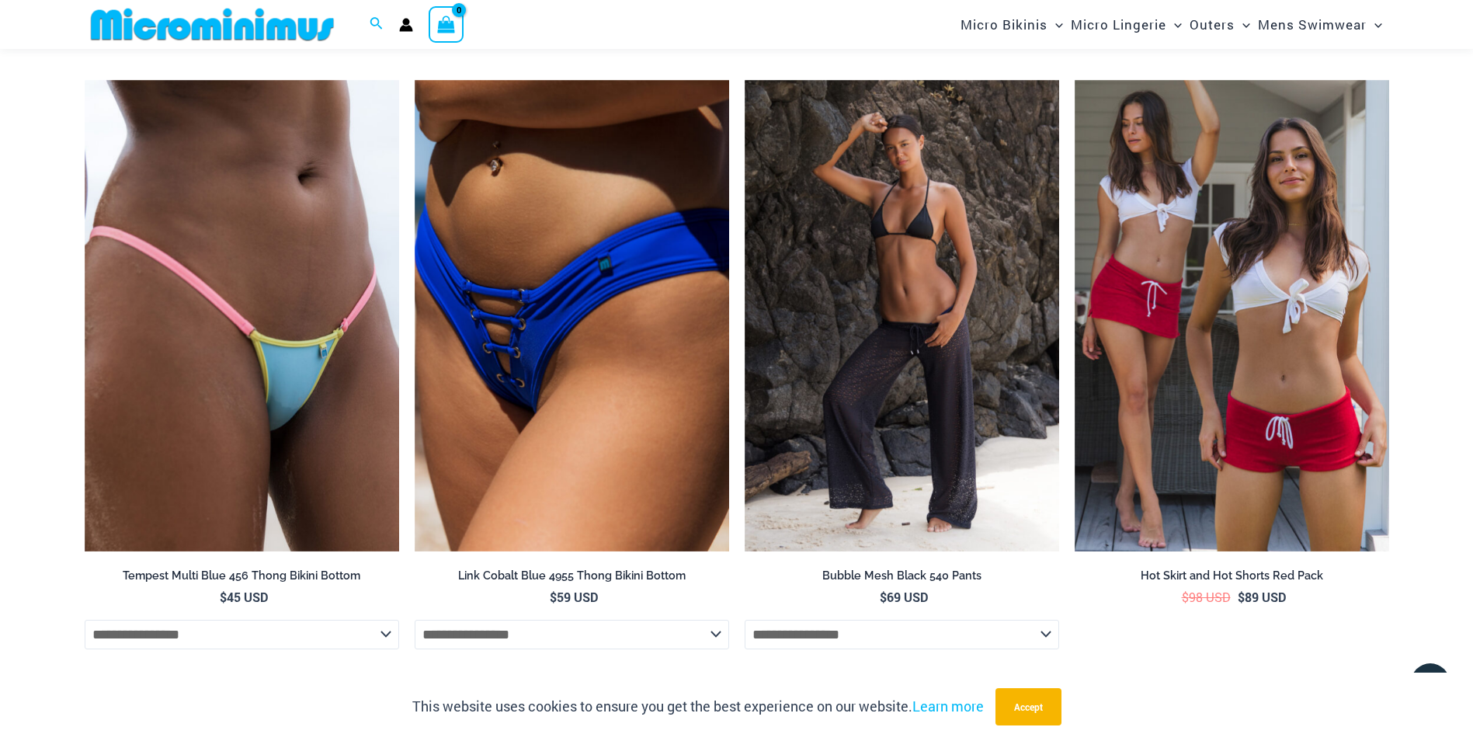
scroll to position [4334, 0]
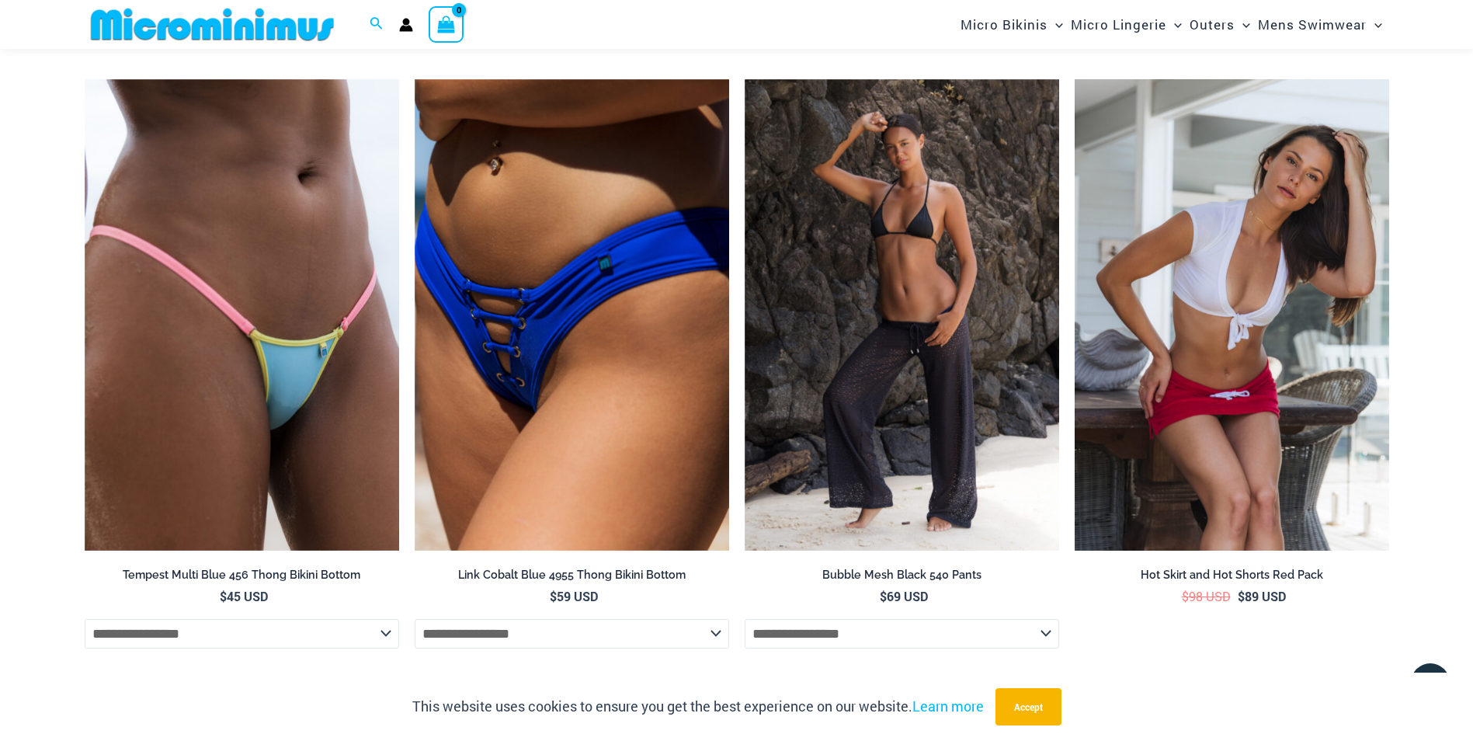
click at [1255, 306] on img at bounding box center [1232, 315] width 314 height 472
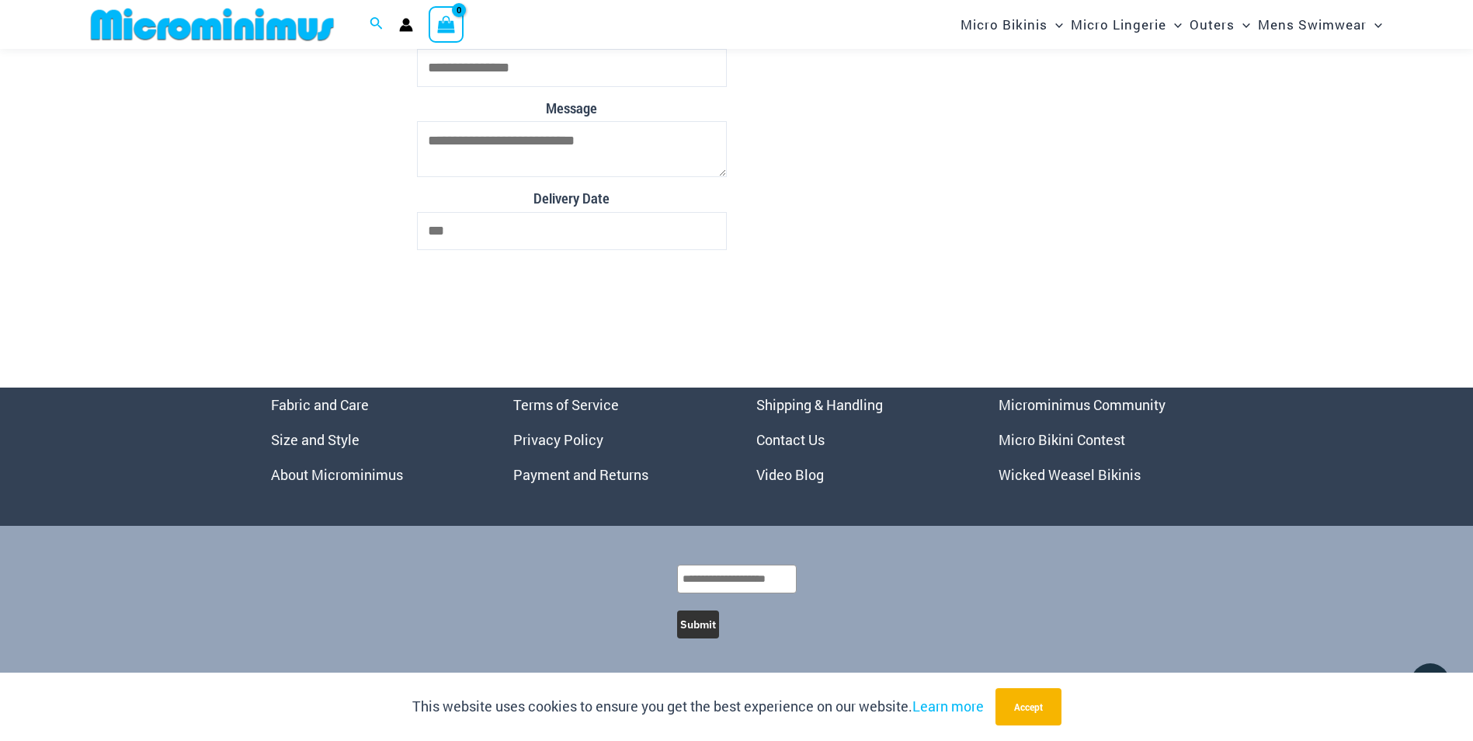
scroll to position [4973, 0]
click at [790, 475] on link "Video Blog" at bounding box center [790, 474] width 68 height 19
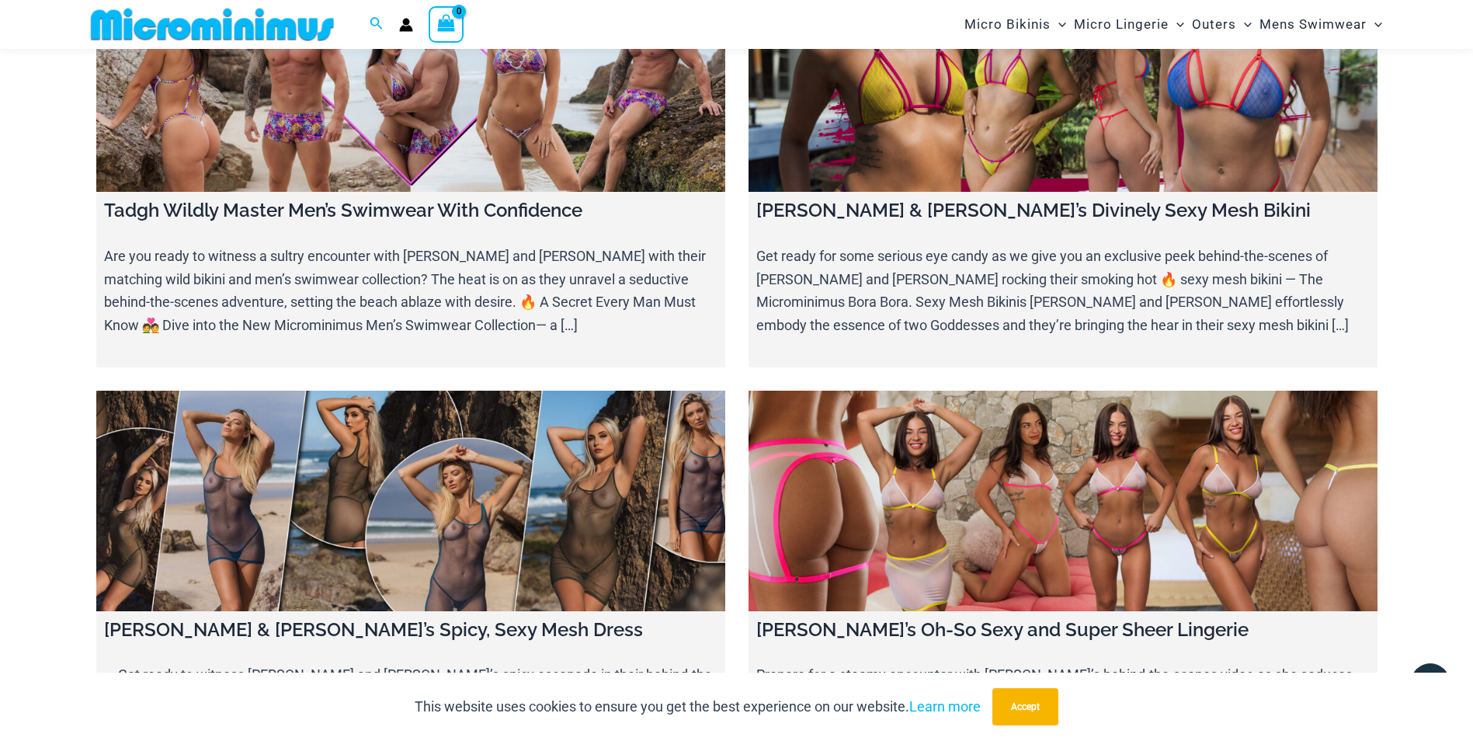
scroll to position [6665, 0]
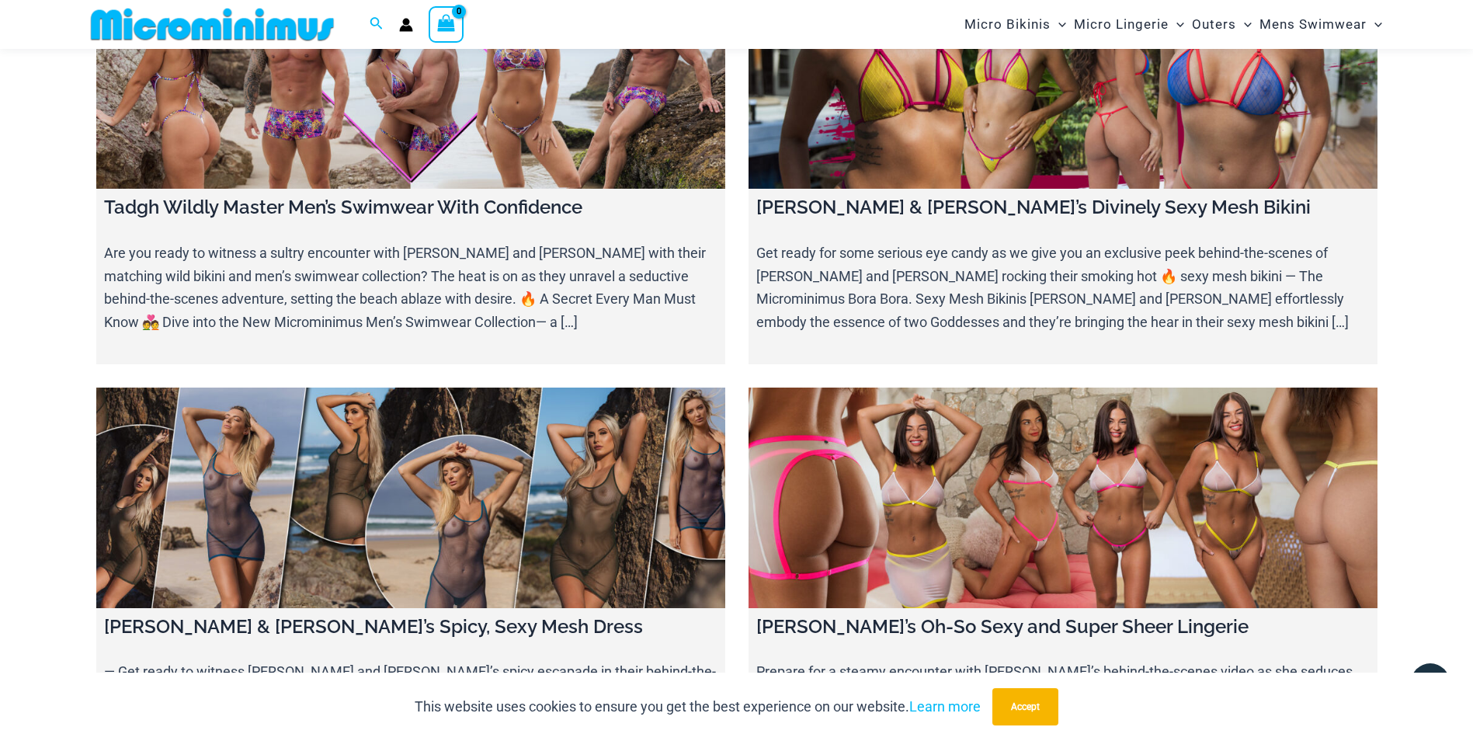
click at [314, 392] on link at bounding box center [410, 497] width 629 height 221
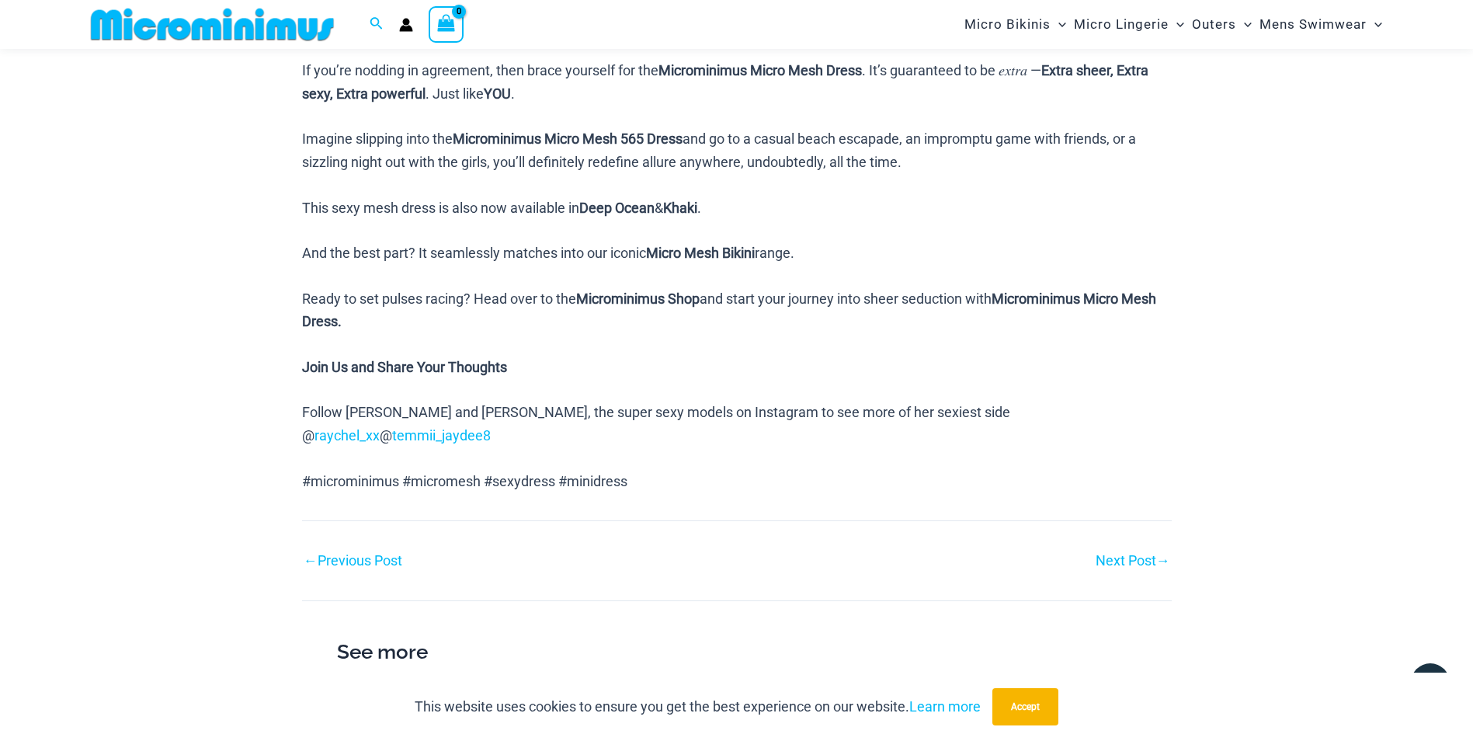
scroll to position [1558, 0]
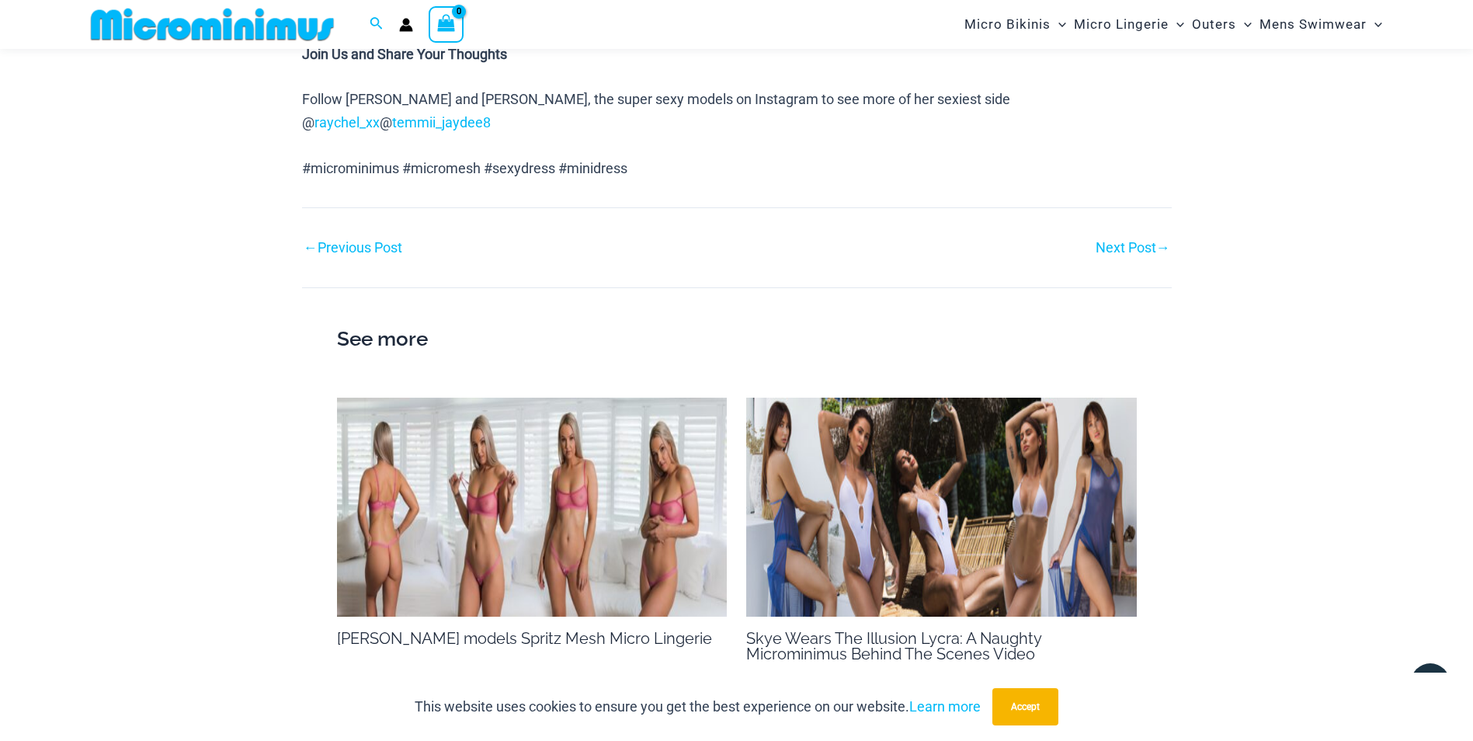
click at [464, 529] on img at bounding box center [532, 508] width 391 height 220
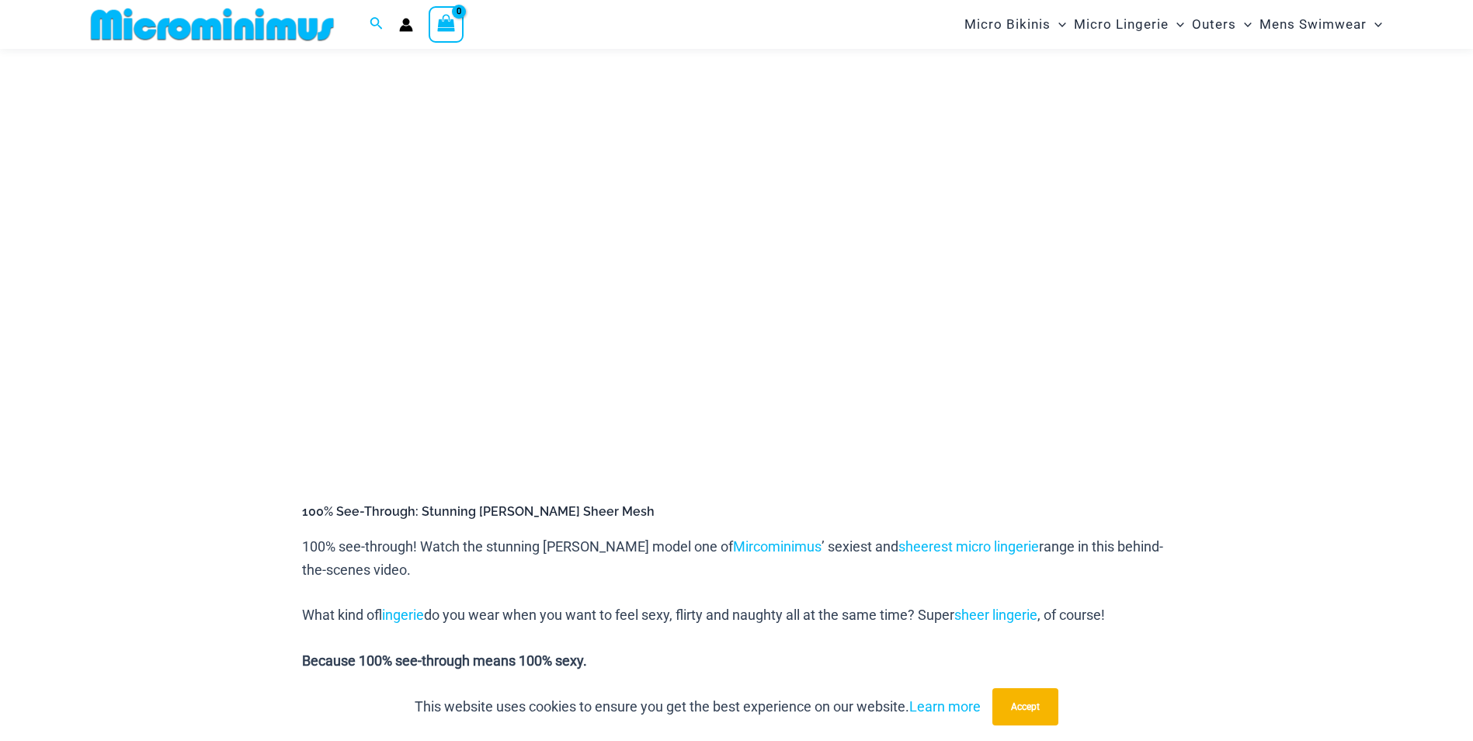
scroll to position [221, 0]
